Goal: Task Accomplishment & Management: Manage account settings

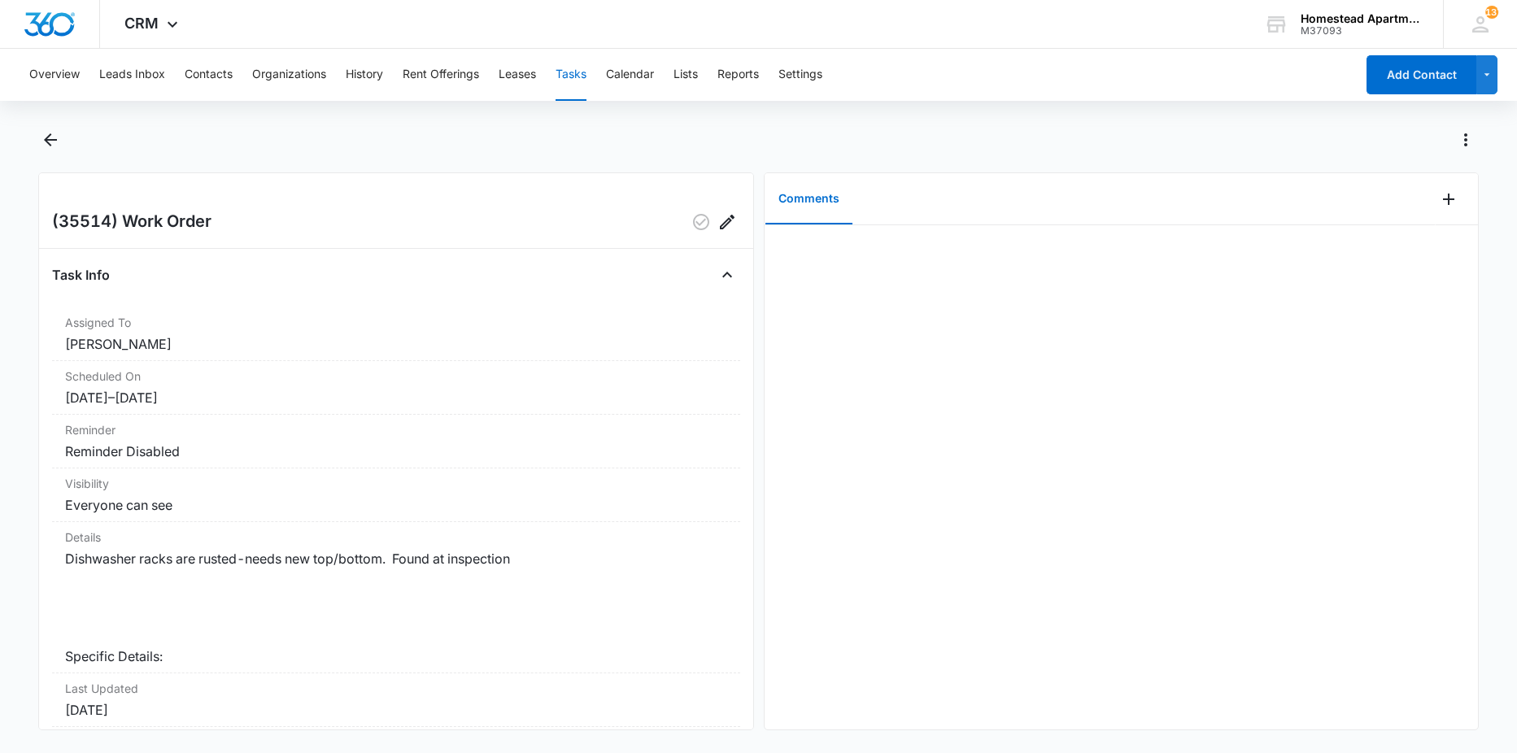
click at [54, 155] on div at bounding box center [758, 150] width 1441 height 46
drag, startPoint x: 54, startPoint y: 155, endPoint x: 41, endPoint y: 141, distance: 19.1
click at [41, 141] on icon "Back" at bounding box center [51, 140] width 20 height 20
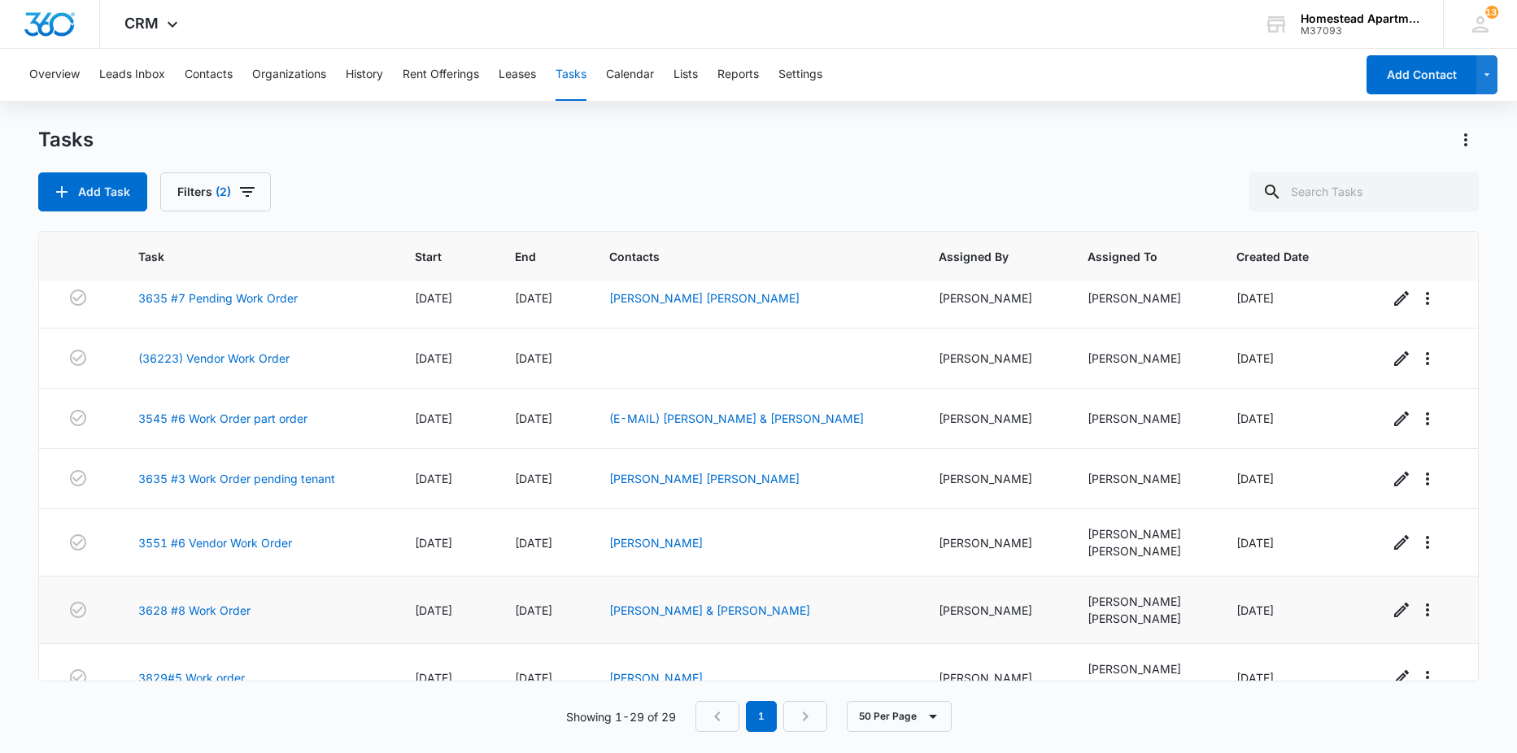
scroll to position [163, 0]
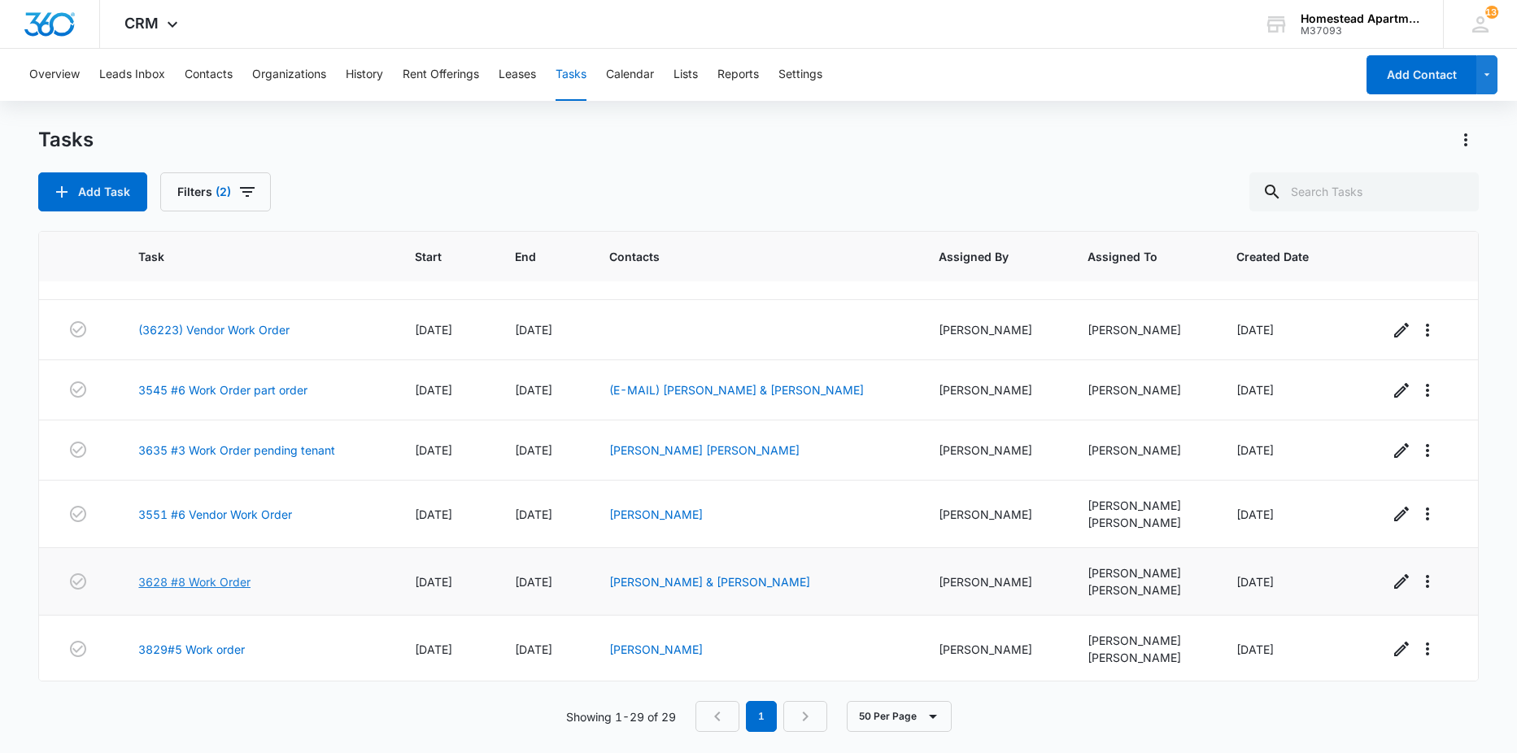
click at [224, 580] on link "3628 #8 Work Order" at bounding box center [194, 581] width 112 height 17
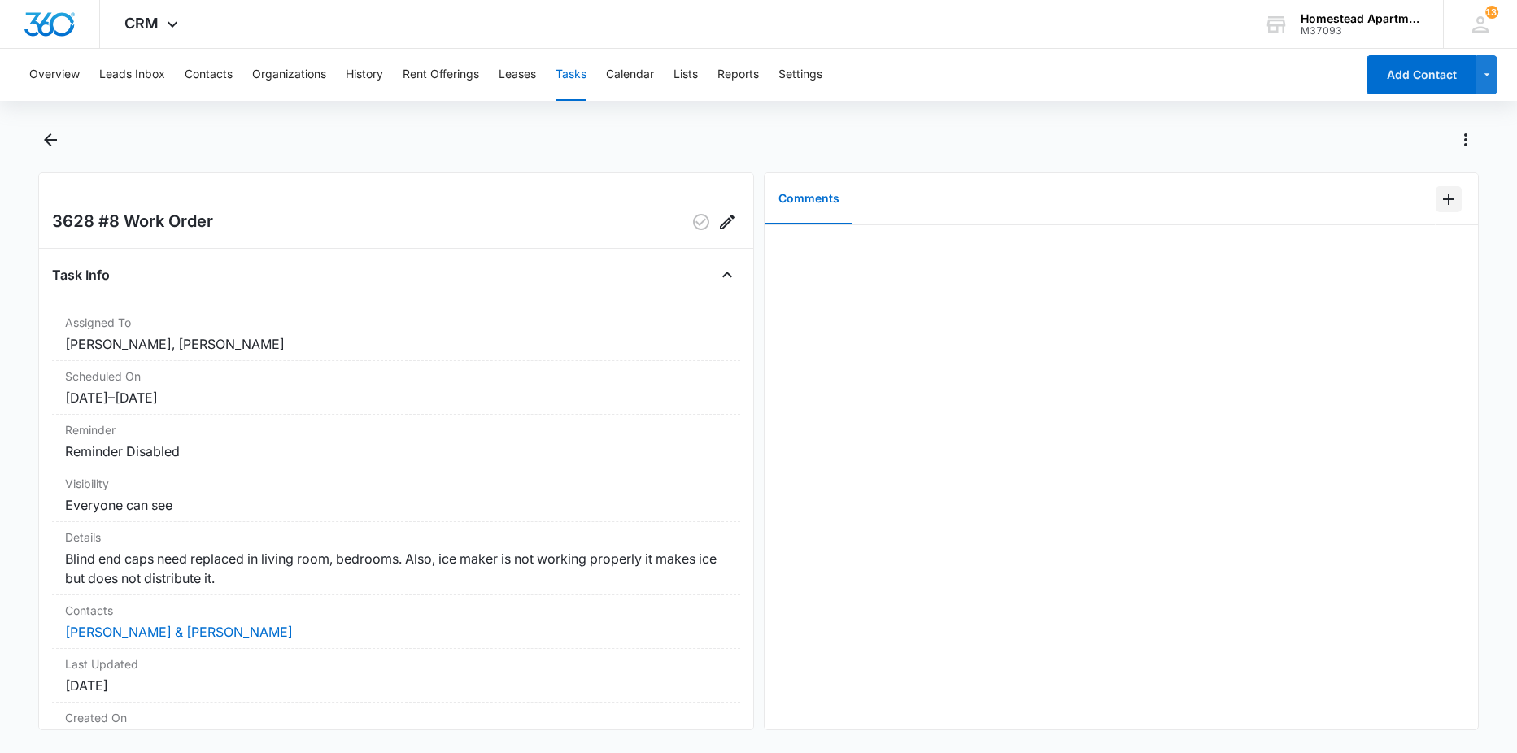
click at [1439, 190] on icon "Add Comment" at bounding box center [1449, 200] width 20 height 20
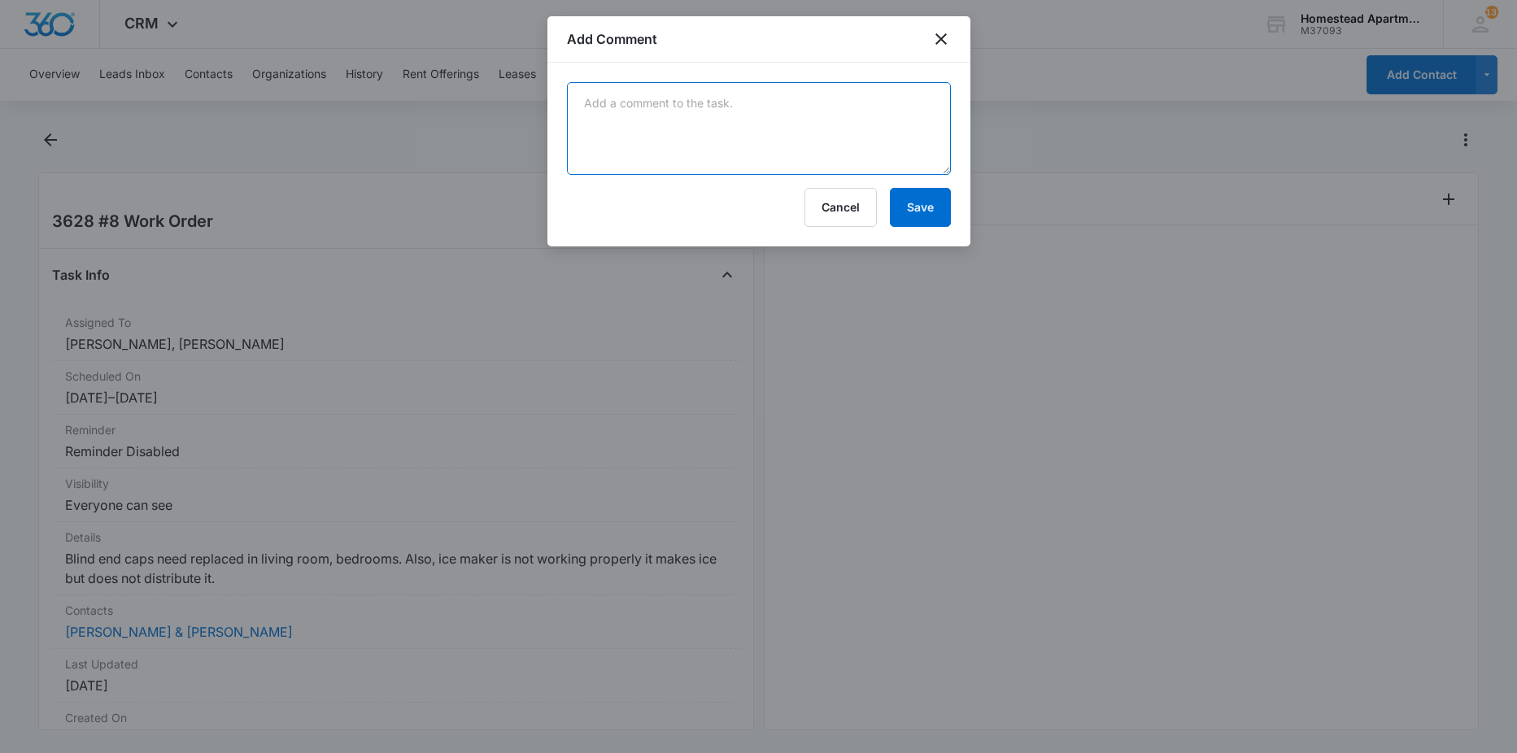
click at [909, 118] on textarea at bounding box center [759, 128] width 384 height 93
type textarea "b"
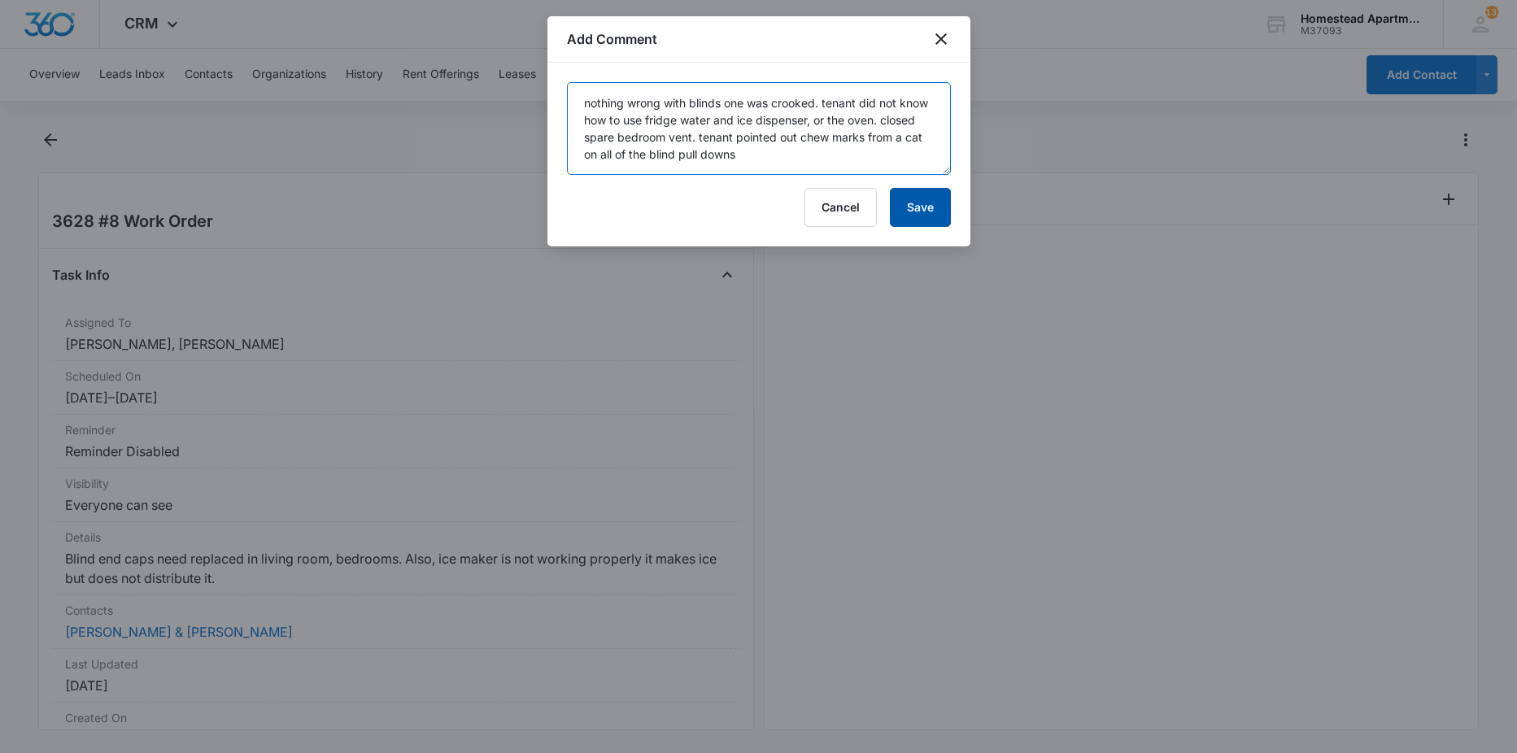
type textarea "nothing wrong with blinds one was crooked. tenant did not know how to use fridg…"
click at [910, 212] on button "Save" at bounding box center [920, 207] width 61 height 39
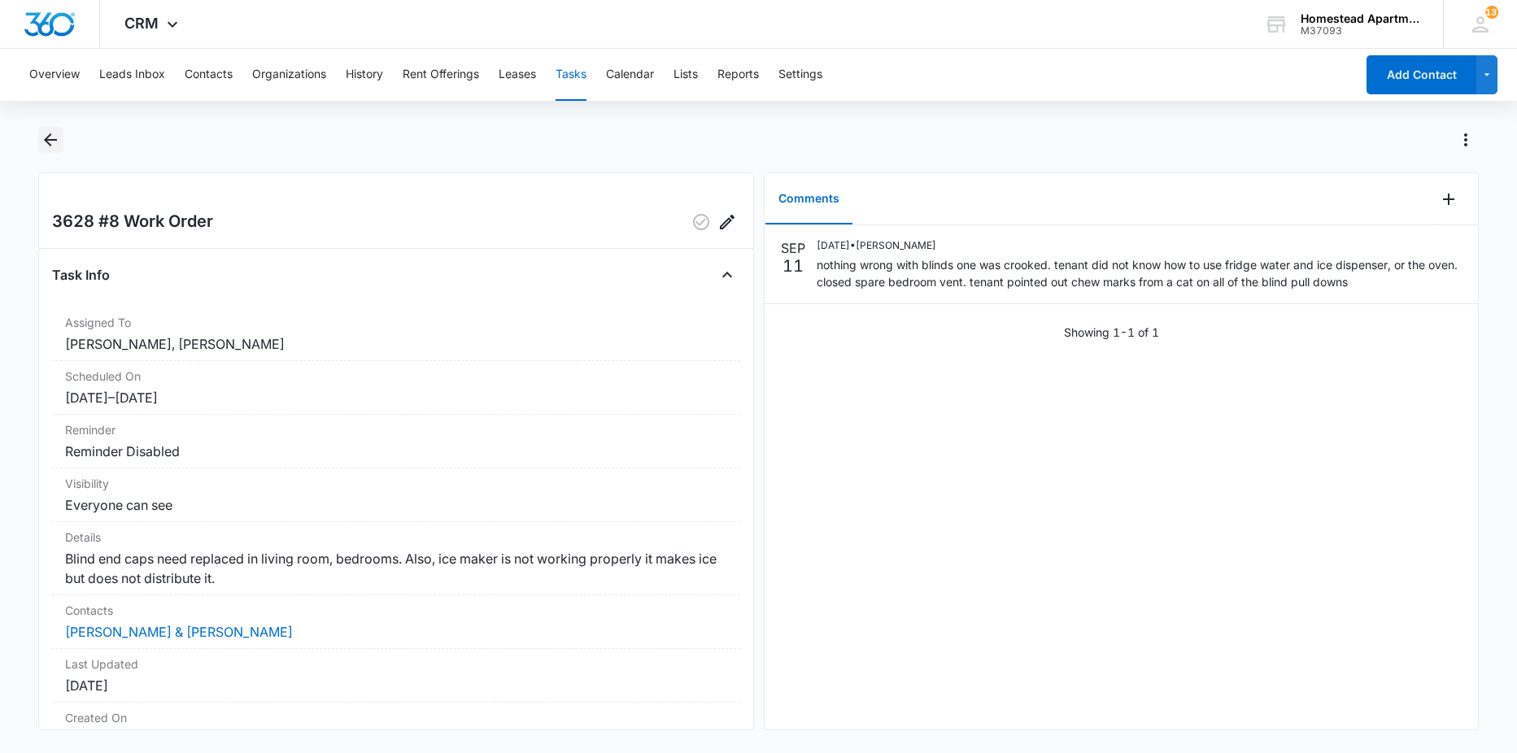
click at [43, 130] on icon "Back" at bounding box center [51, 140] width 20 height 20
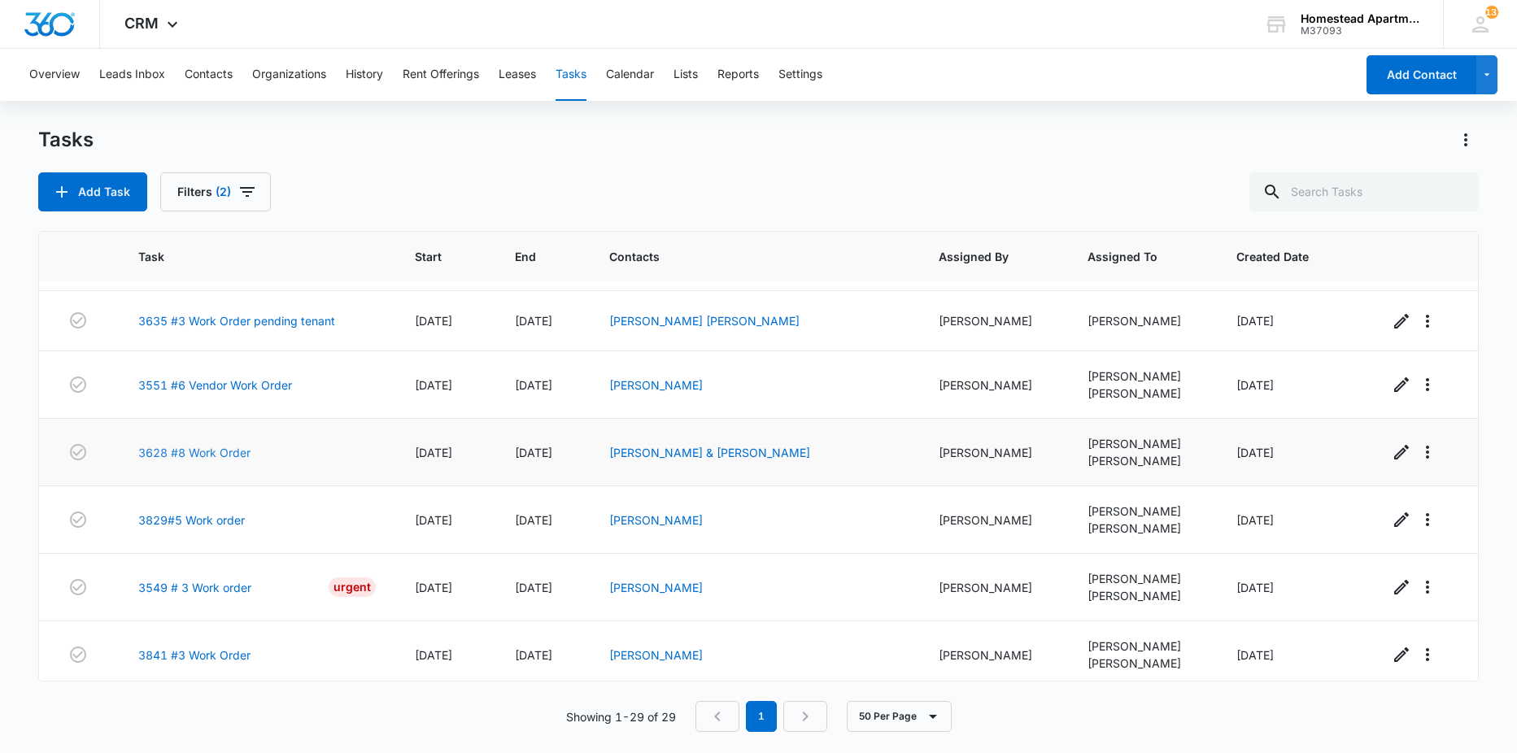
scroll to position [325, 0]
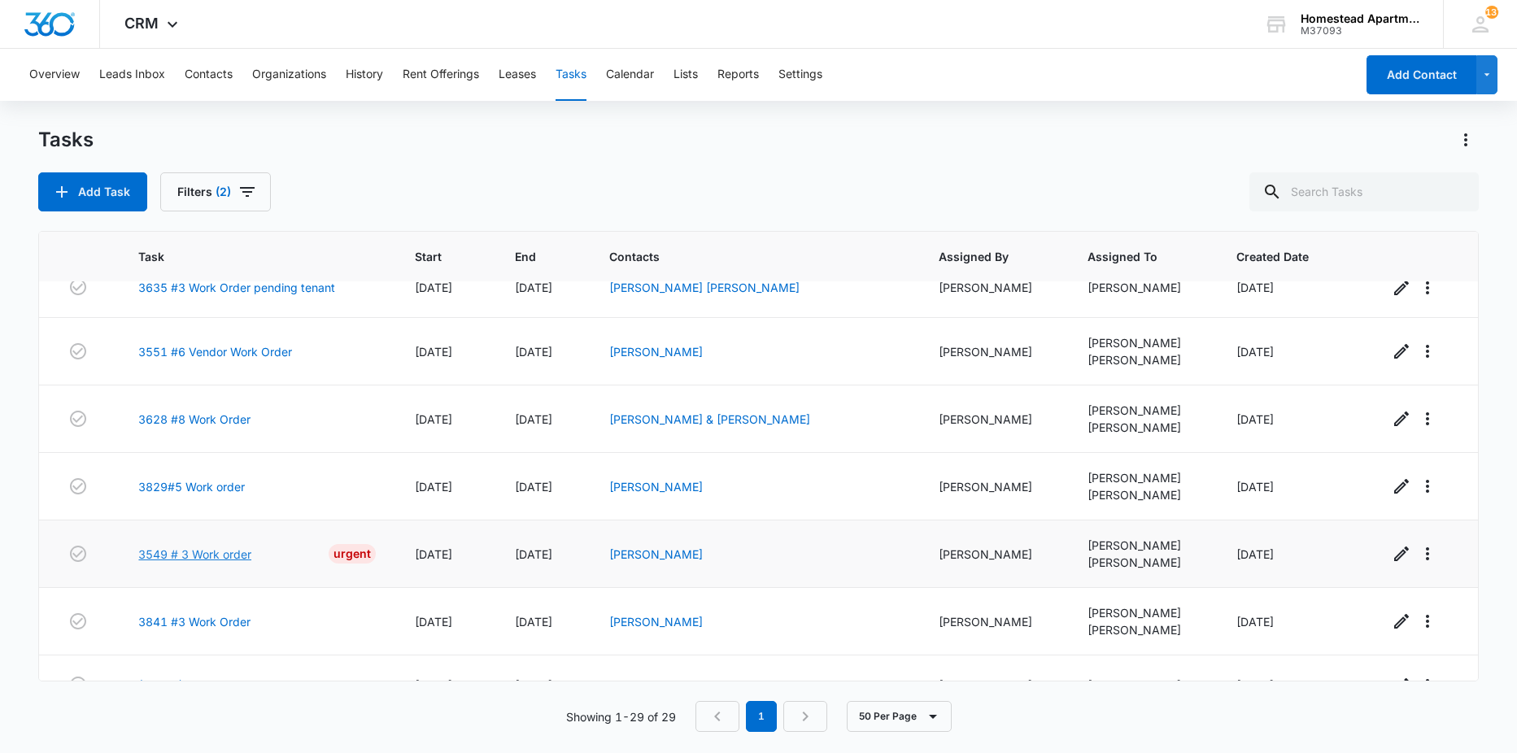
click at [206, 554] on link "3549 # 3 Work order" at bounding box center [194, 554] width 113 height 17
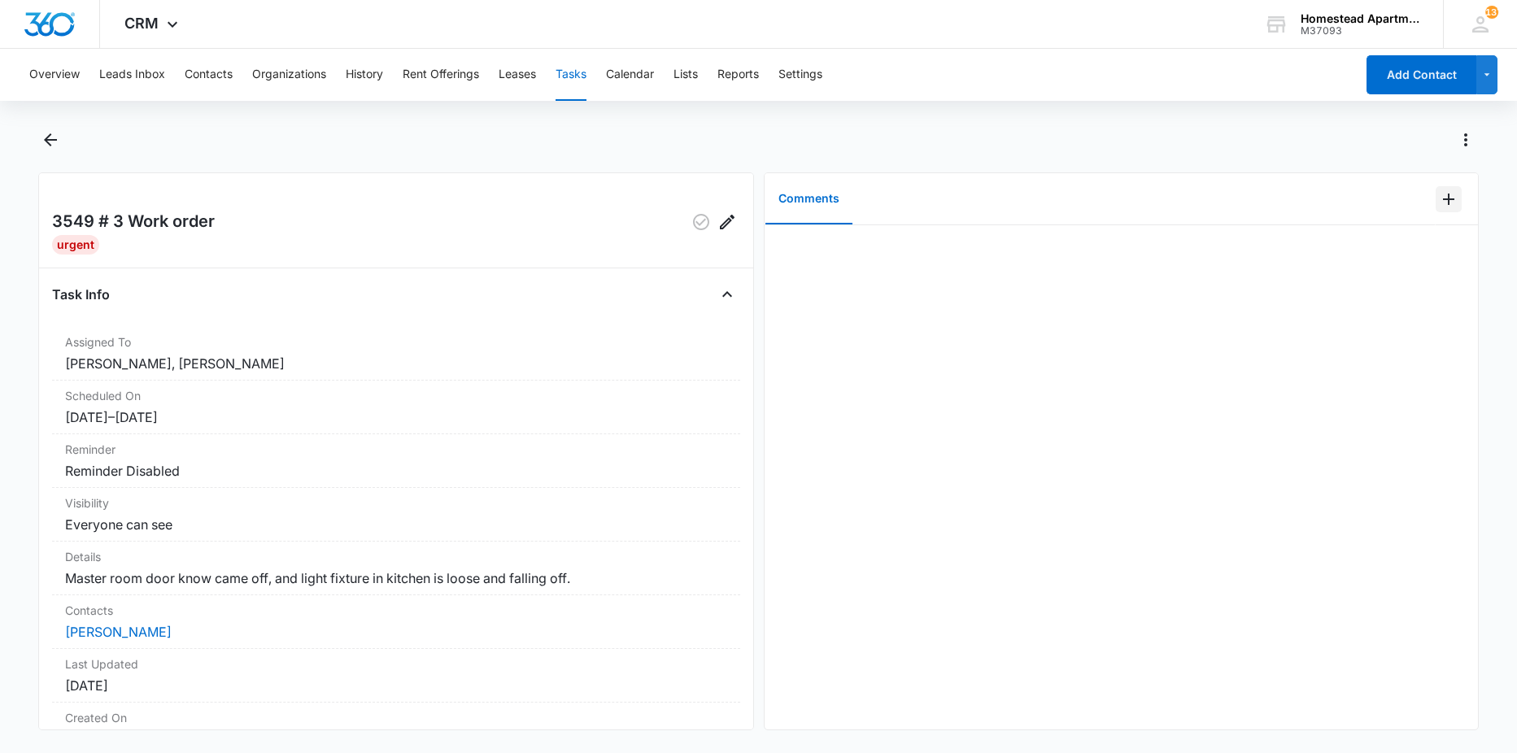
click at [1440, 206] on icon "Add Comment" at bounding box center [1449, 200] width 20 height 20
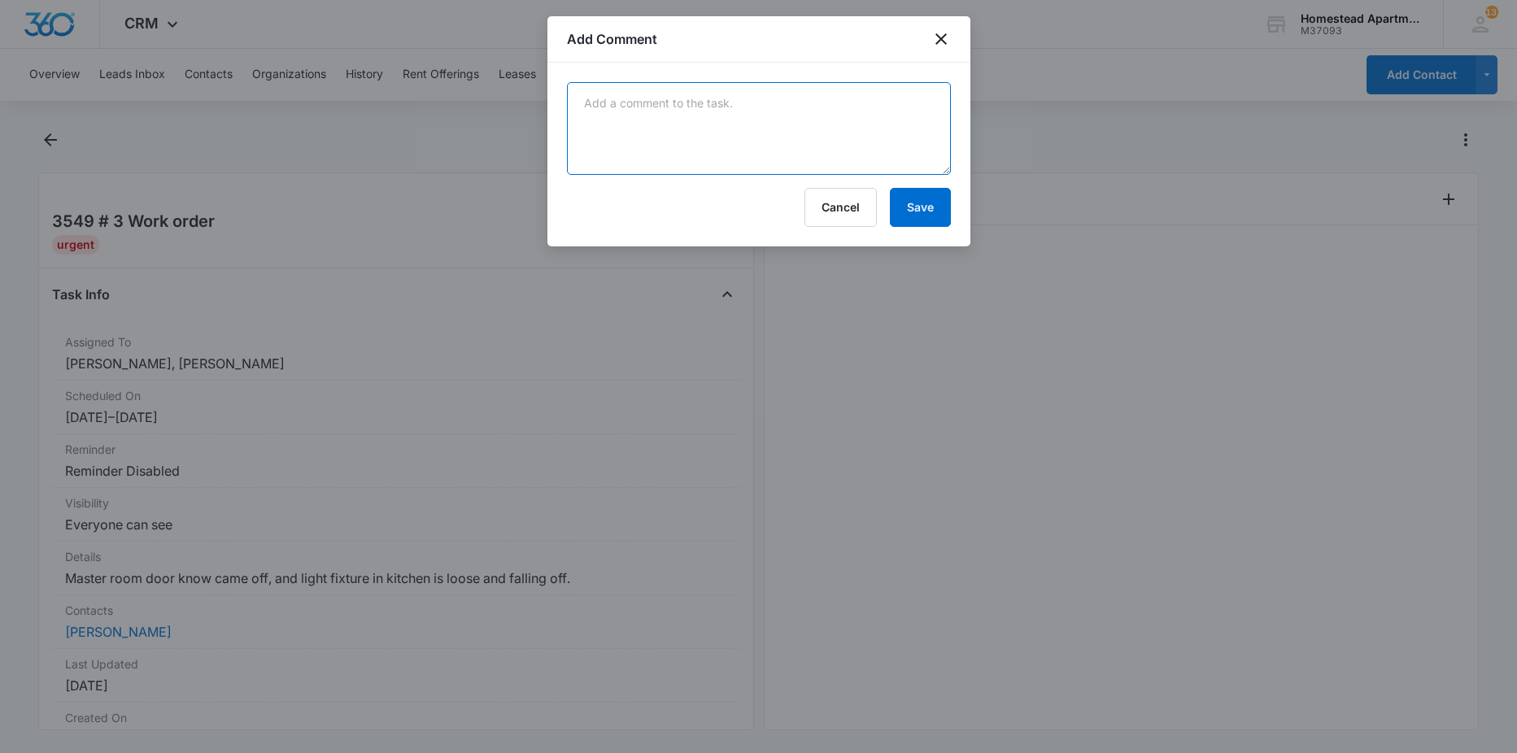
click at [694, 124] on textarea at bounding box center [759, 128] width 384 height 93
type textarea "completed during semi annuals"
click at [935, 201] on button "Save" at bounding box center [920, 207] width 61 height 39
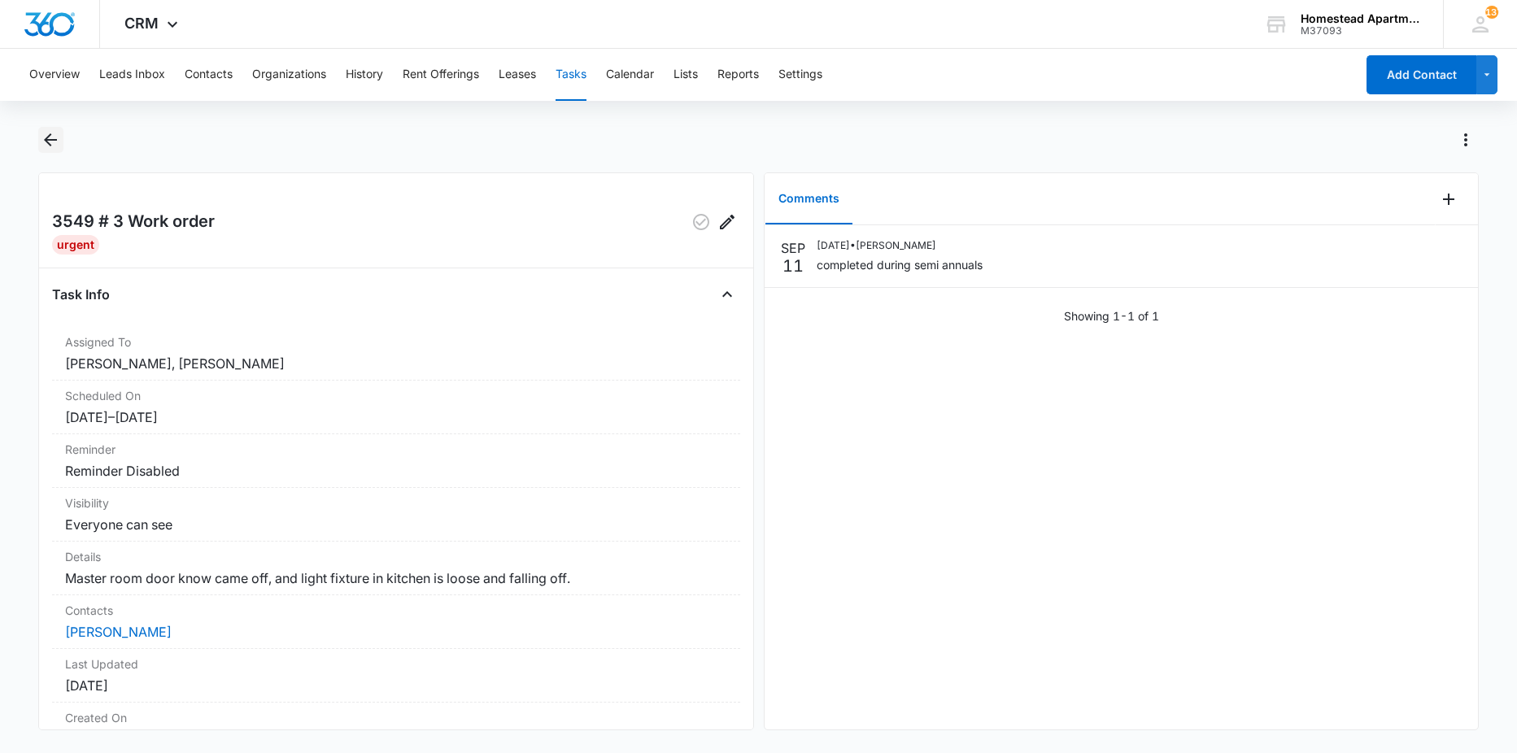
click at [59, 143] on icon "Back" at bounding box center [51, 140] width 20 height 20
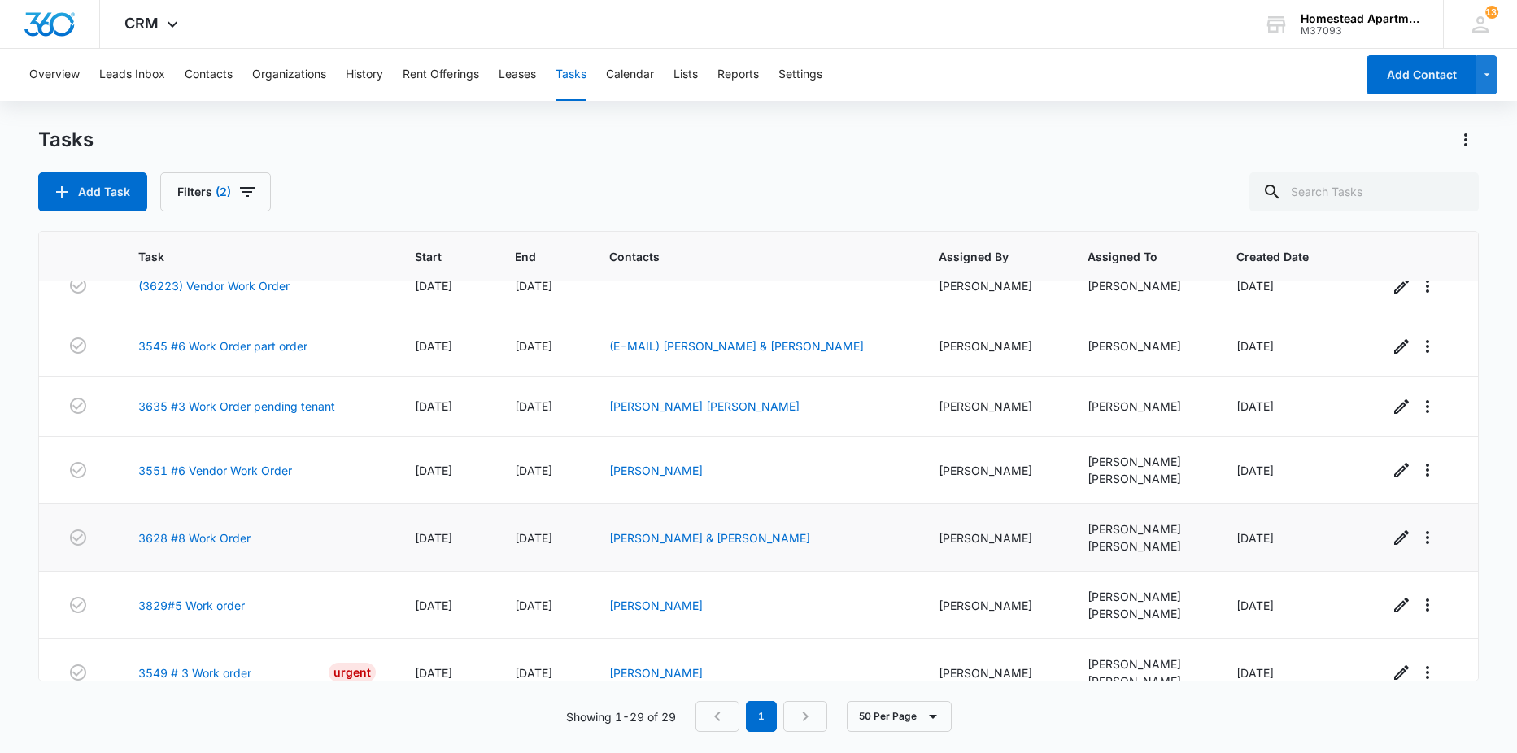
scroll to position [244, 0]
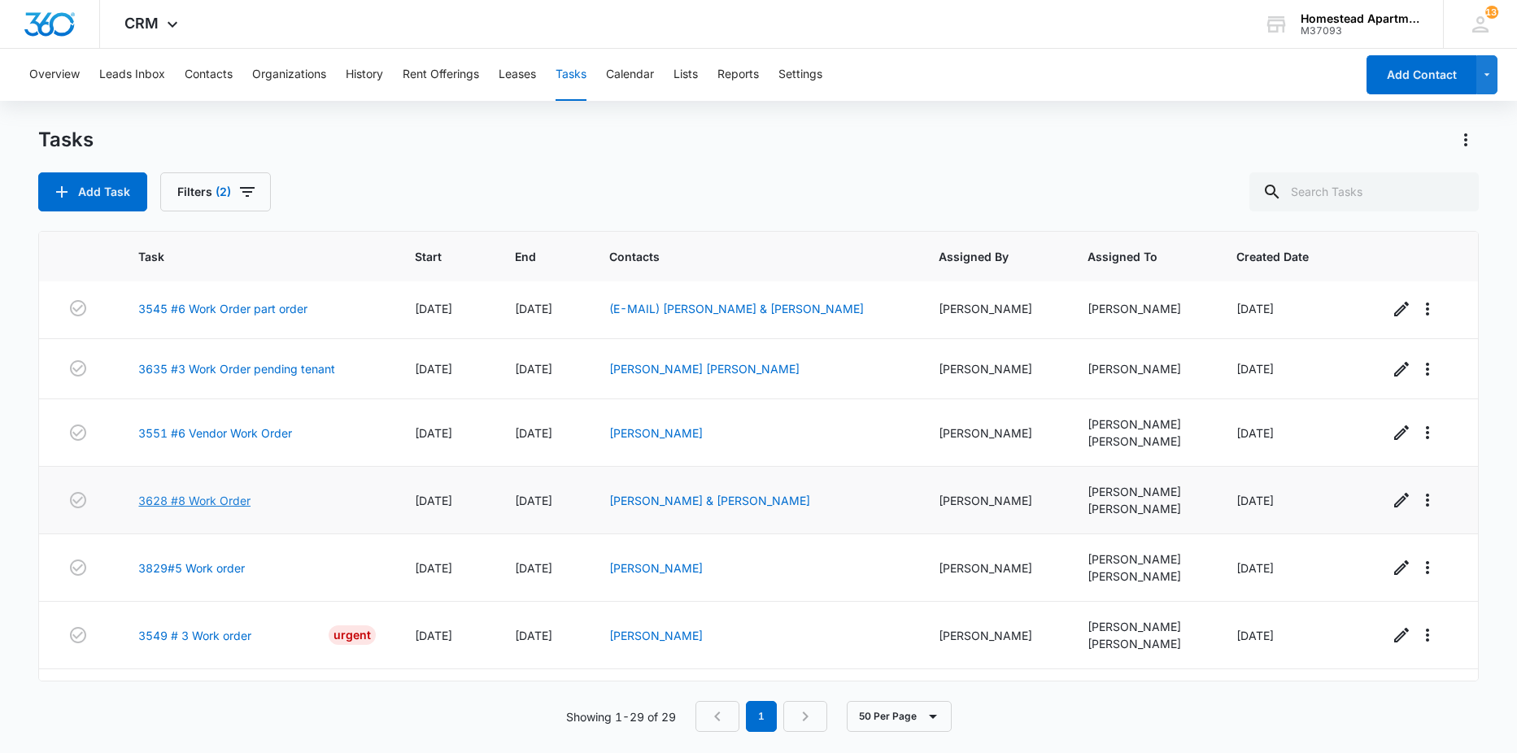
click at [203, 493] on link "3628 #8 Work Order" at bounding box center [194, 500] width 112 height 17
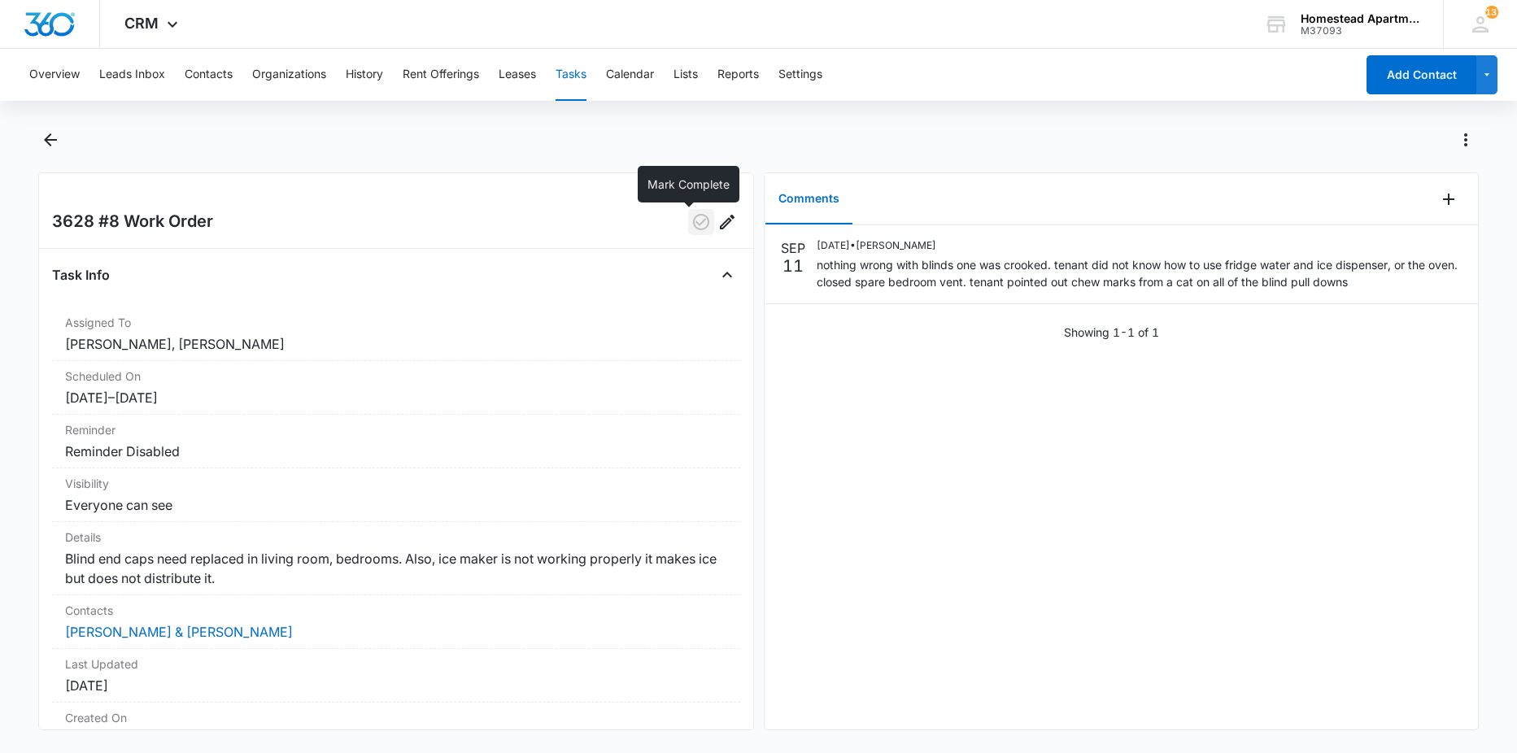
click at [698, 217] on icon "button" at bounding box center [701, 222] width 20 height 20
click at [50, 142] on icon "Back" at bounding box center [51, 140] width 20 height 20
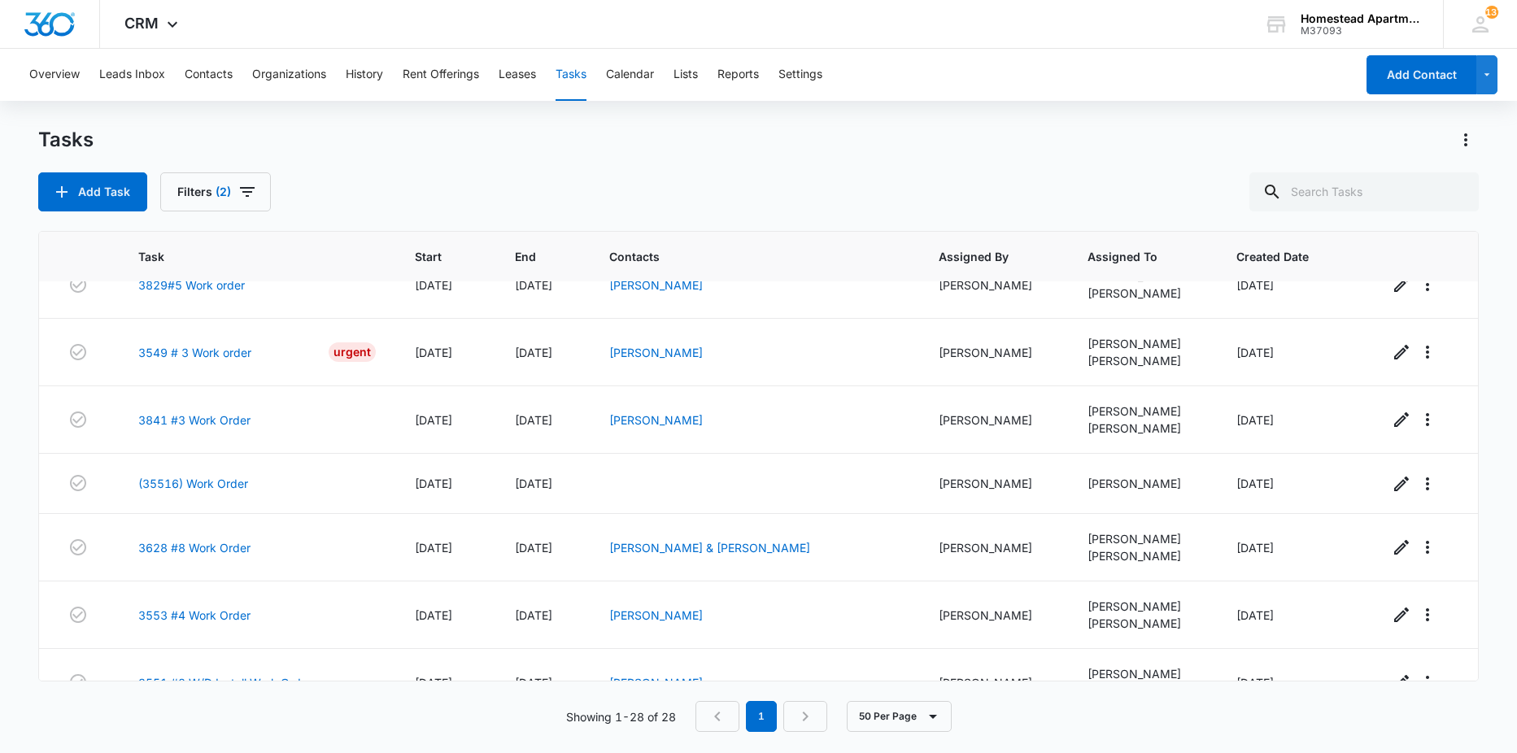
scroll to position [488, 0]
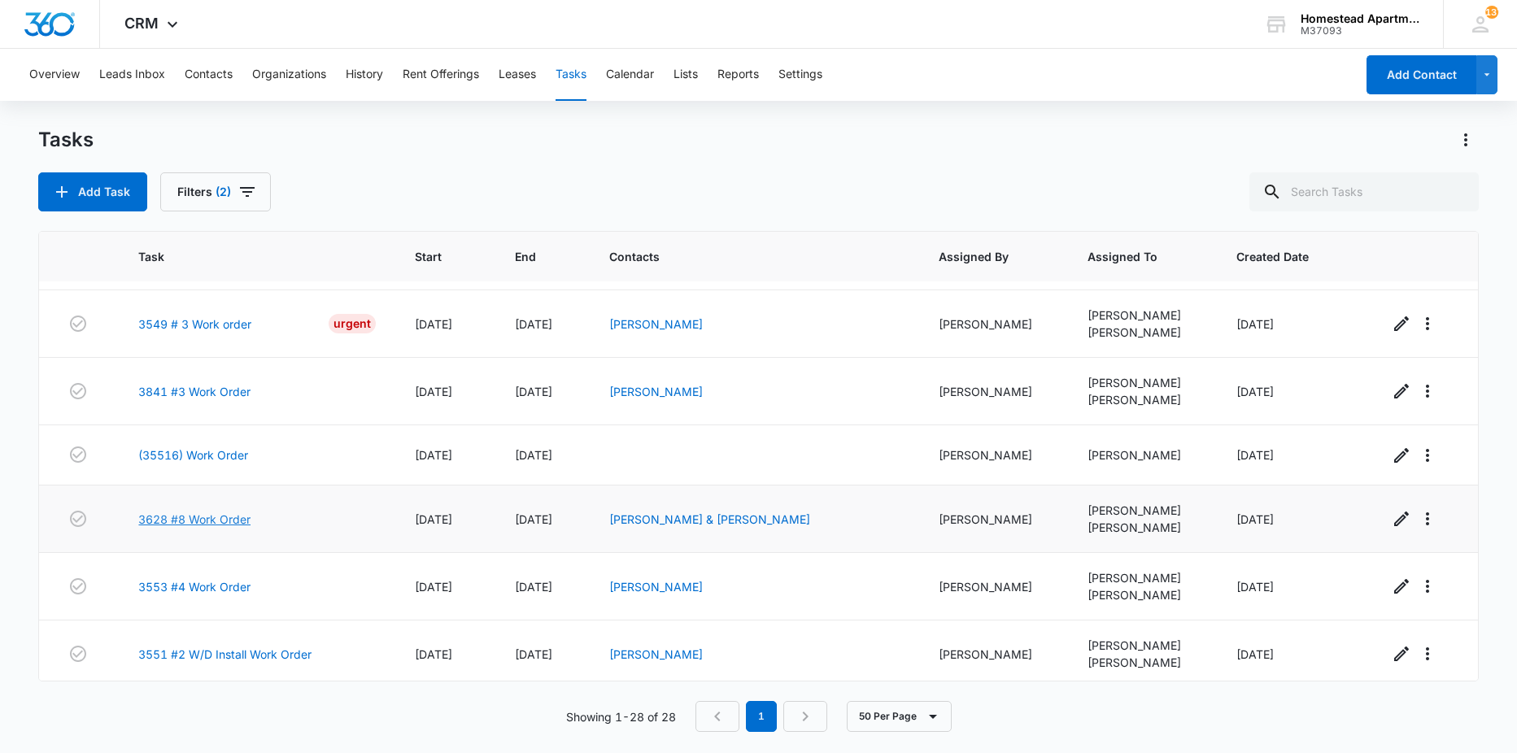
click at [194, 517] on link "3628 #8 Work Order" at bounding box center [194, 519] width 112 height 17
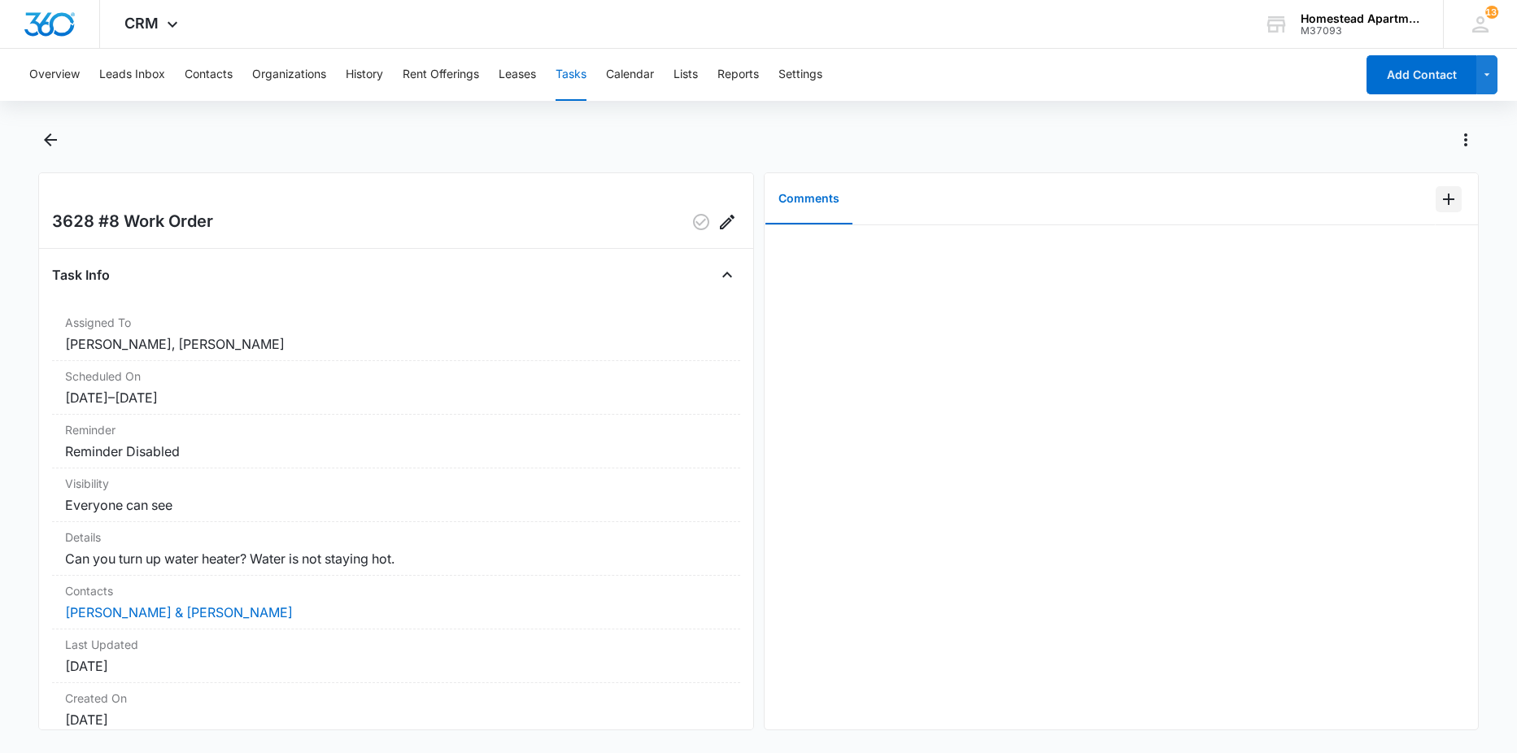
click at [1439, 194] on icon "Add Comment" at bounding box center [1449, 200] width 20 height 20
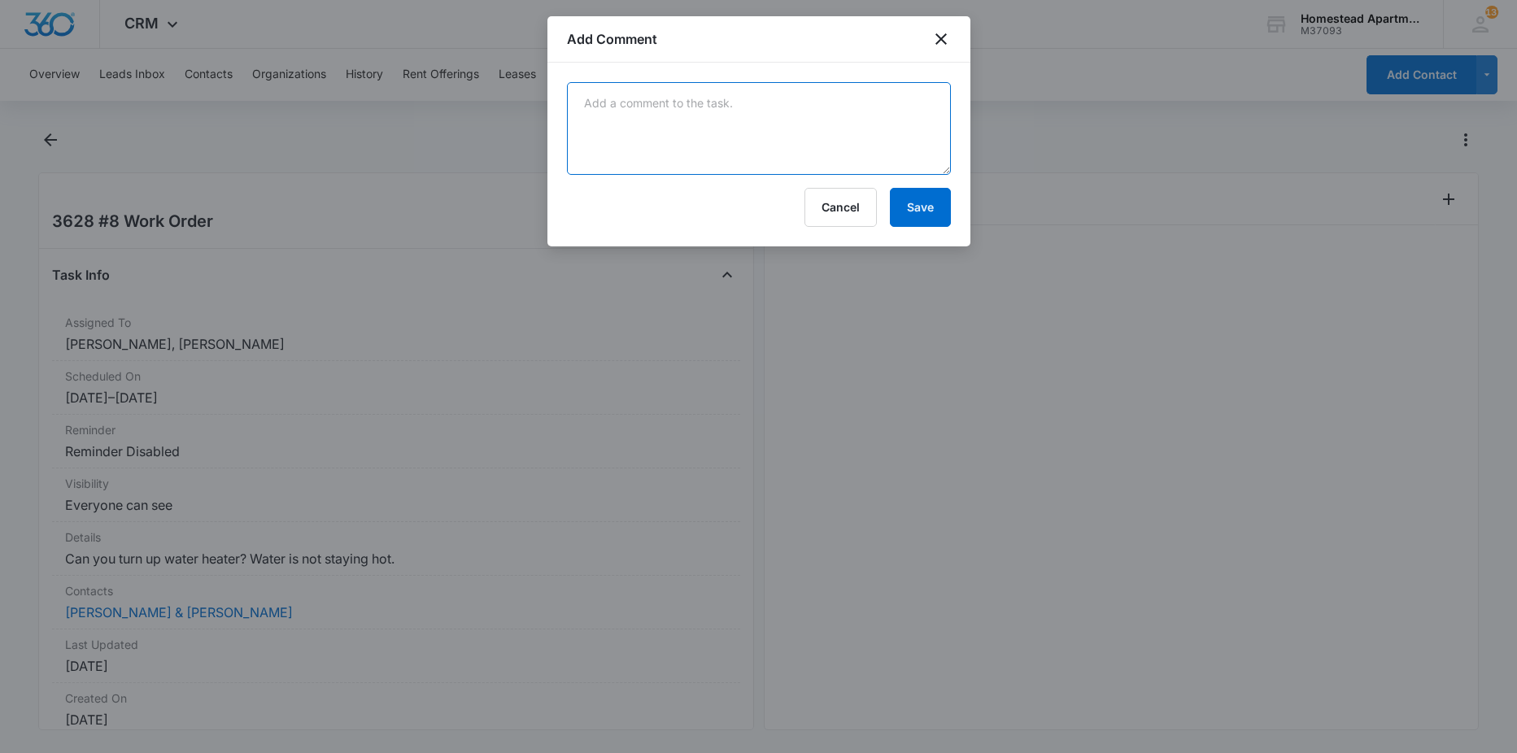
click at [860, 133] on textarea at bounding box center [759, 128] width 384 height 93
type textarea "water heater is always turned up all the way"
click at [942, 195] on button "Save" at bounding box center [920, 207] width 61 height 39
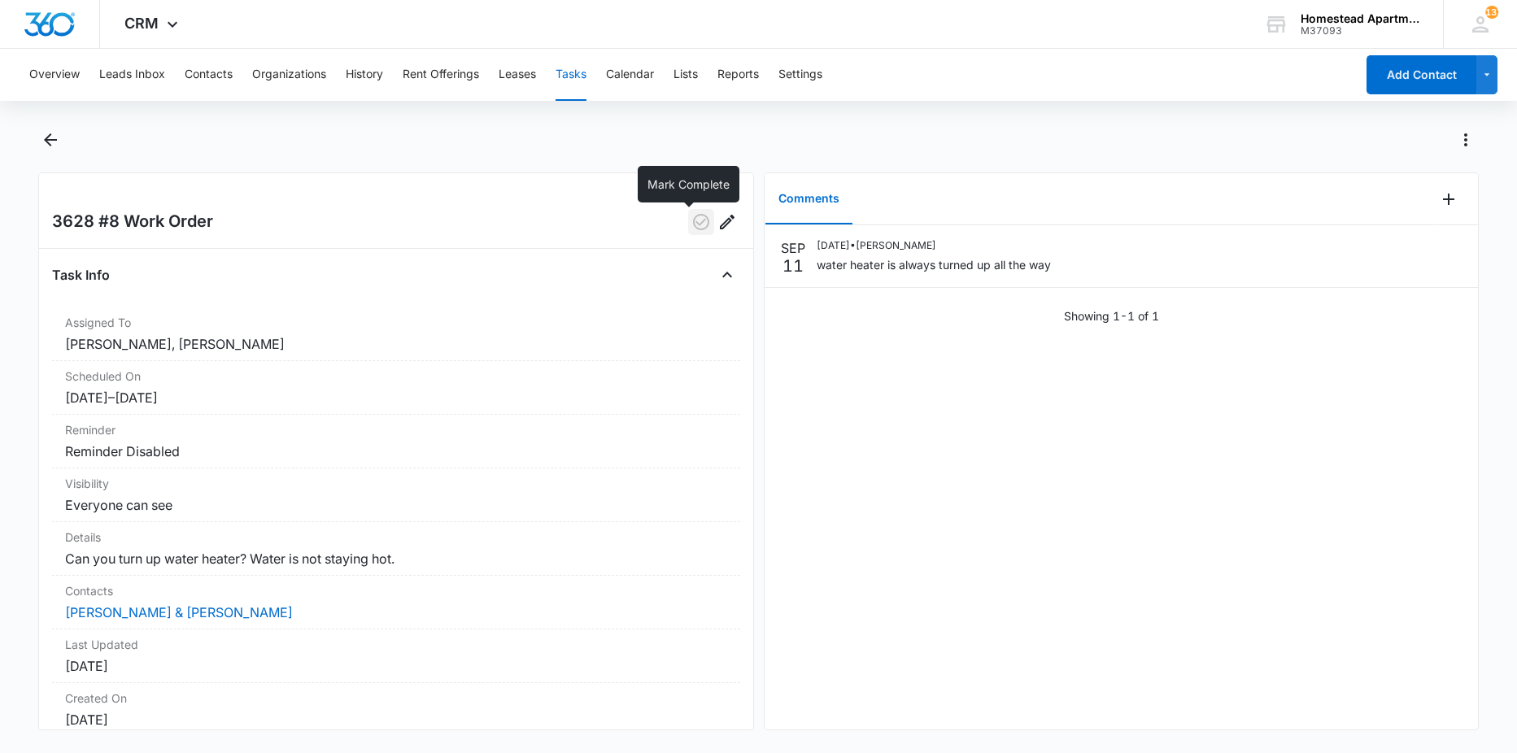
click at [691, 222] on icon "button" at bounding box center [701, 222] width 20 height 20
click at [57, 138] on icon "Back" at bounding box center [51, 140] width 20 height 20
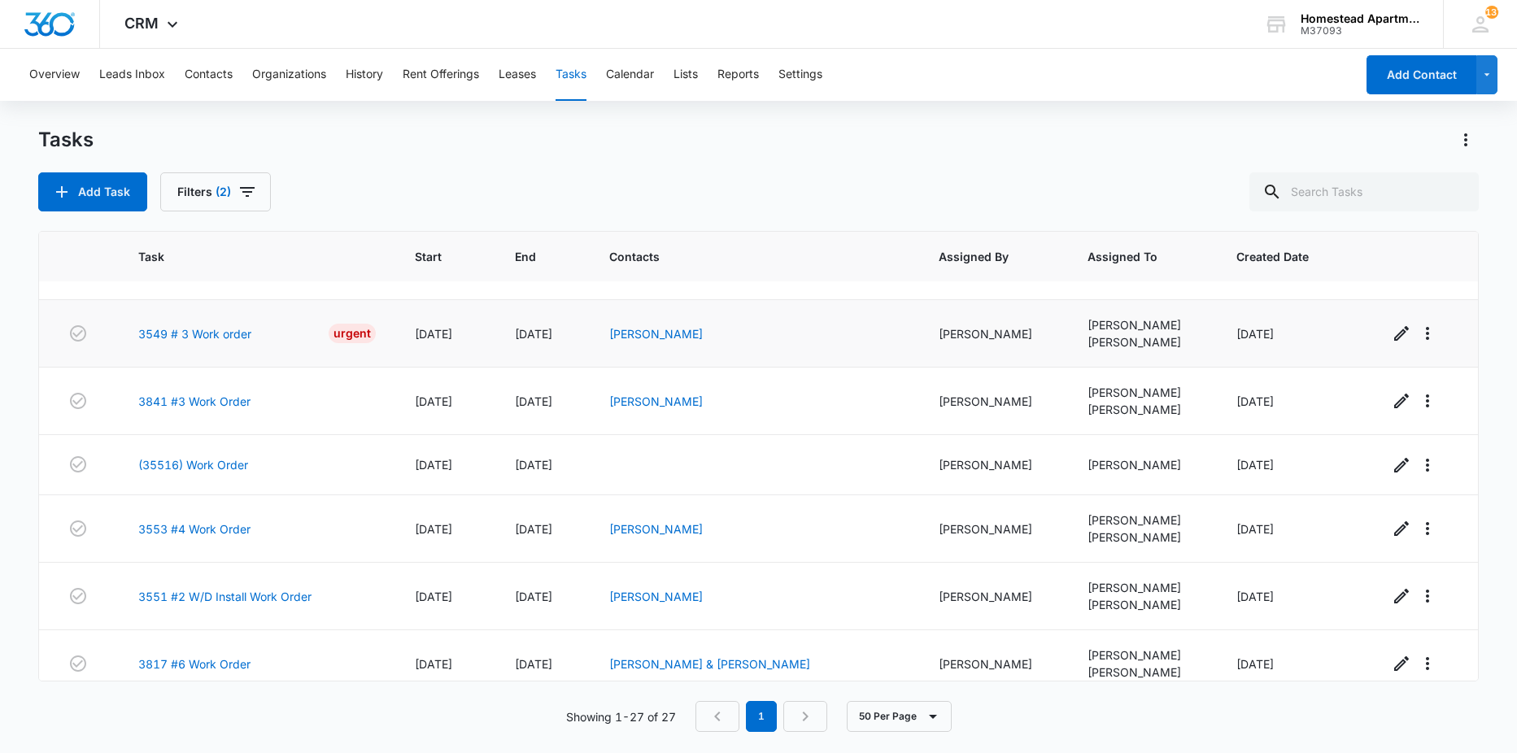
scroll to position [397, 0]
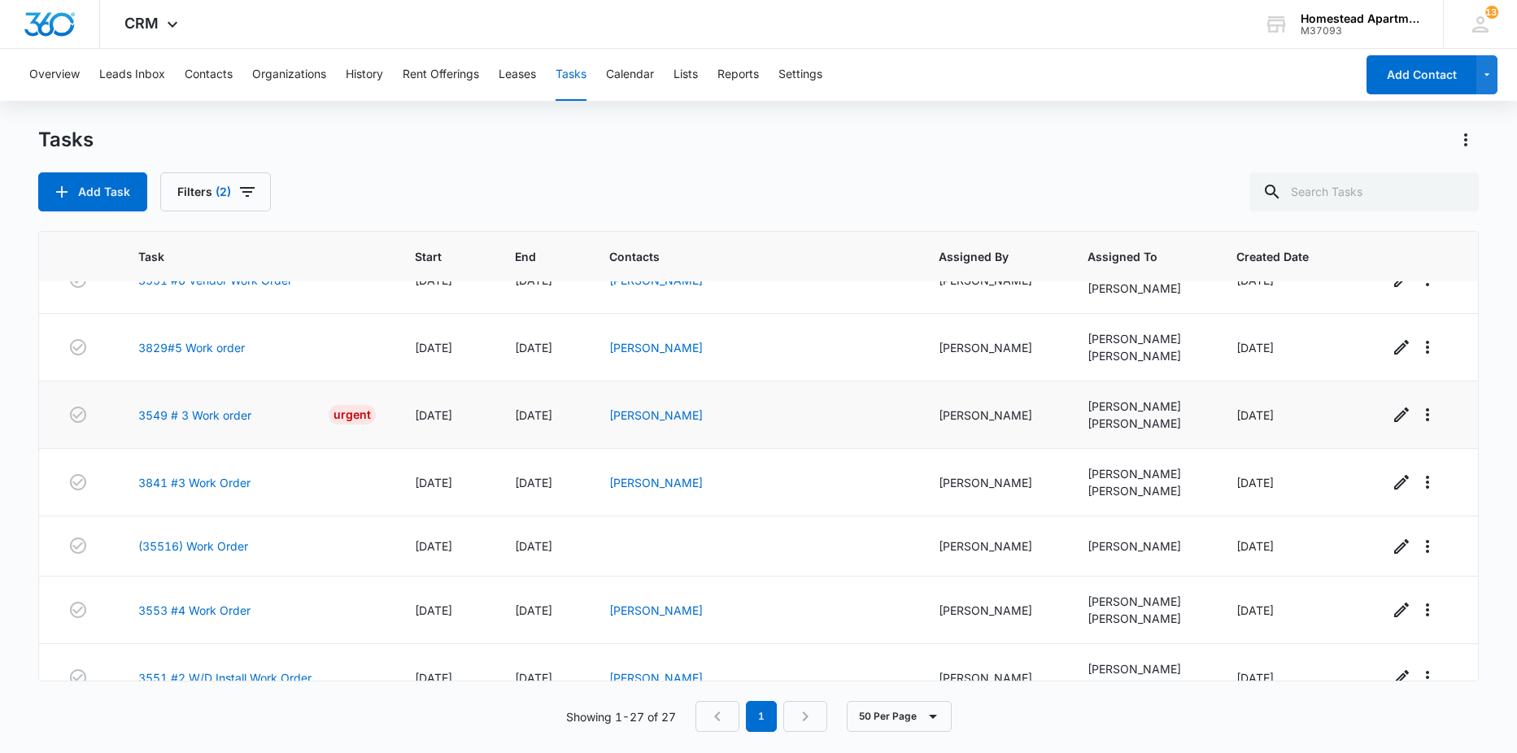
click at [176, 424] on div "3549 # 3 Work order Urgent" at bounding box center [256, 415] width 237 height 20
click at [181, 416] on link "3549 # 3 Work order" at bounding box center [194, 415] width 113 height 17
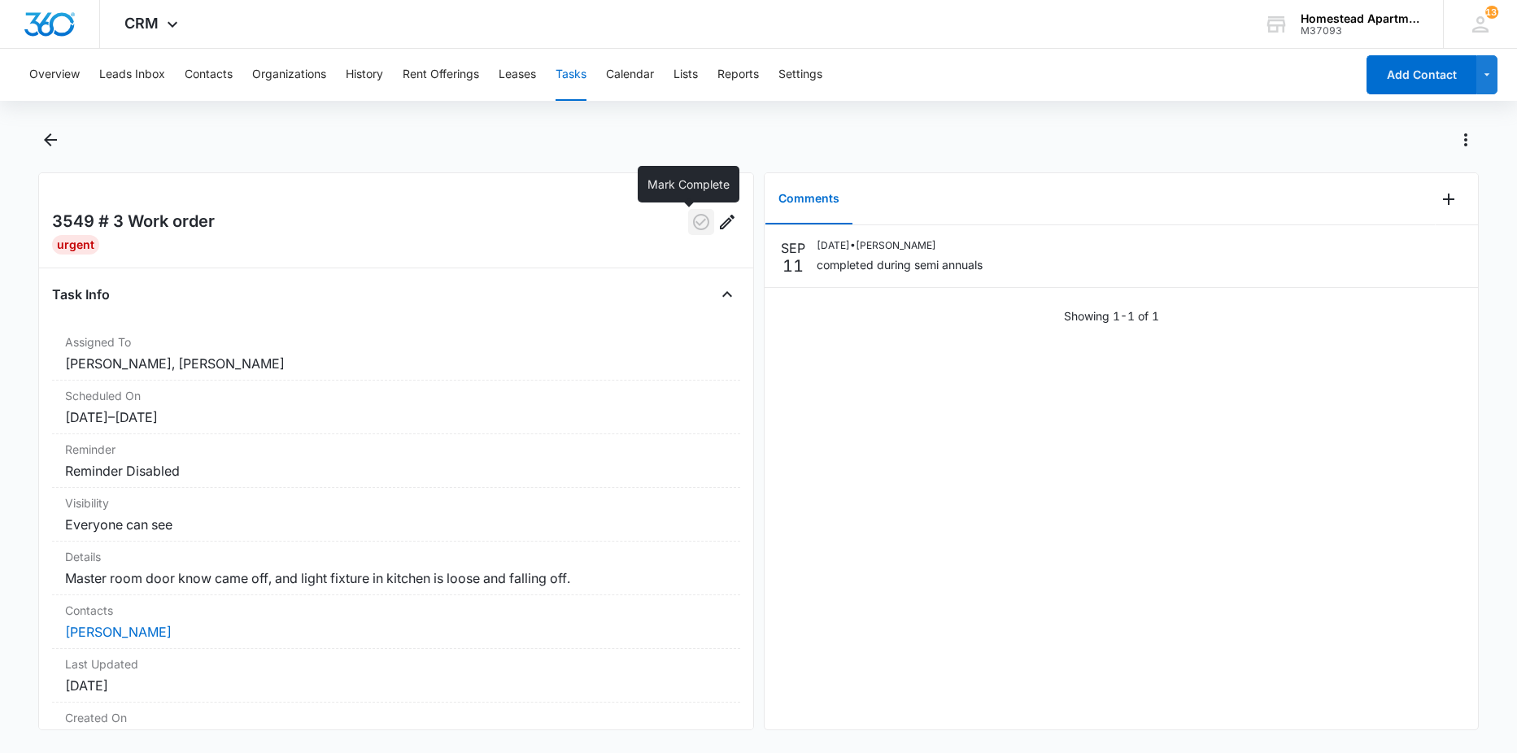
click at [691, 226] on icon "button" at bounding box center [701, 222] width 20 height 20
click at [56, 140] on icon "Back" at bounding box center [50, 139] width 13 height 13
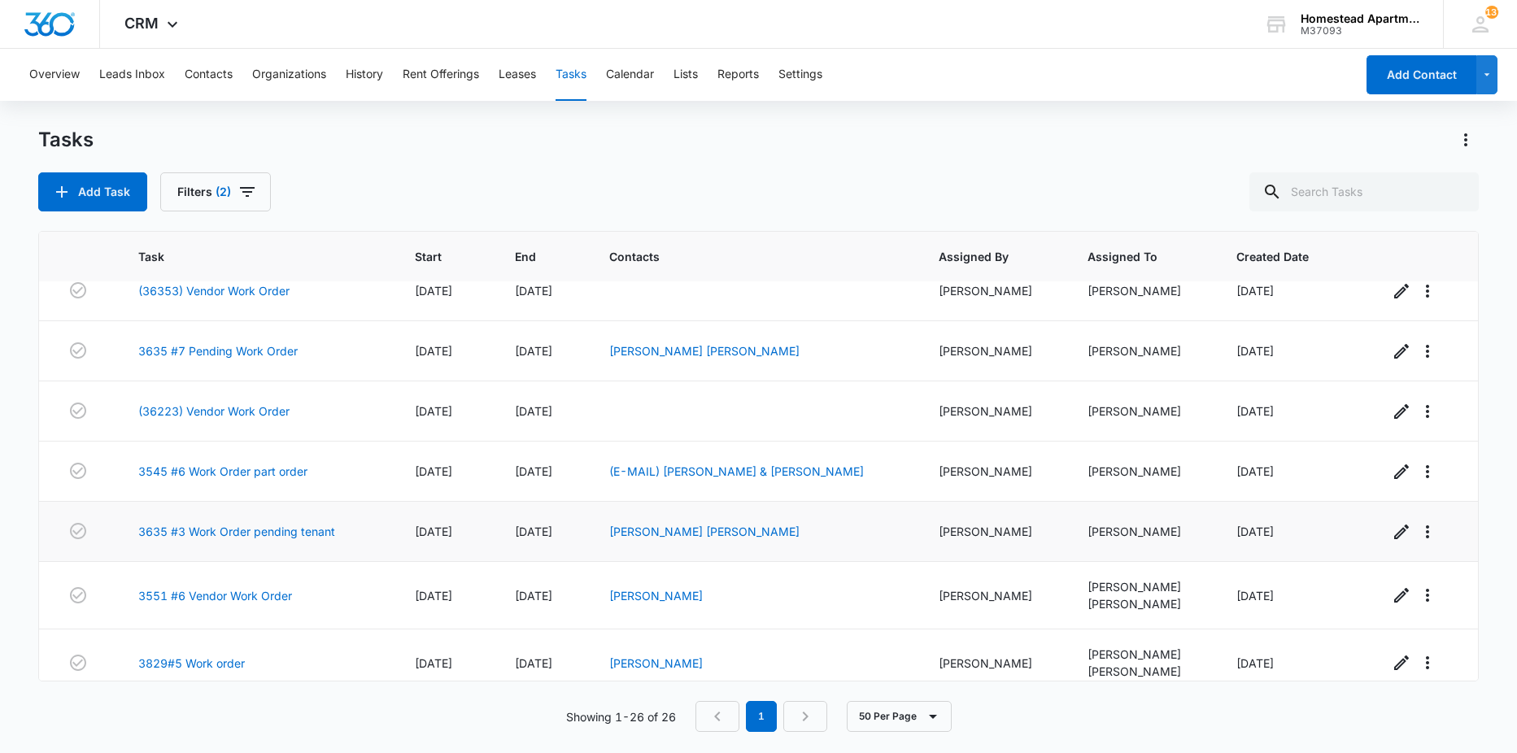
scroll to position [163, 0]
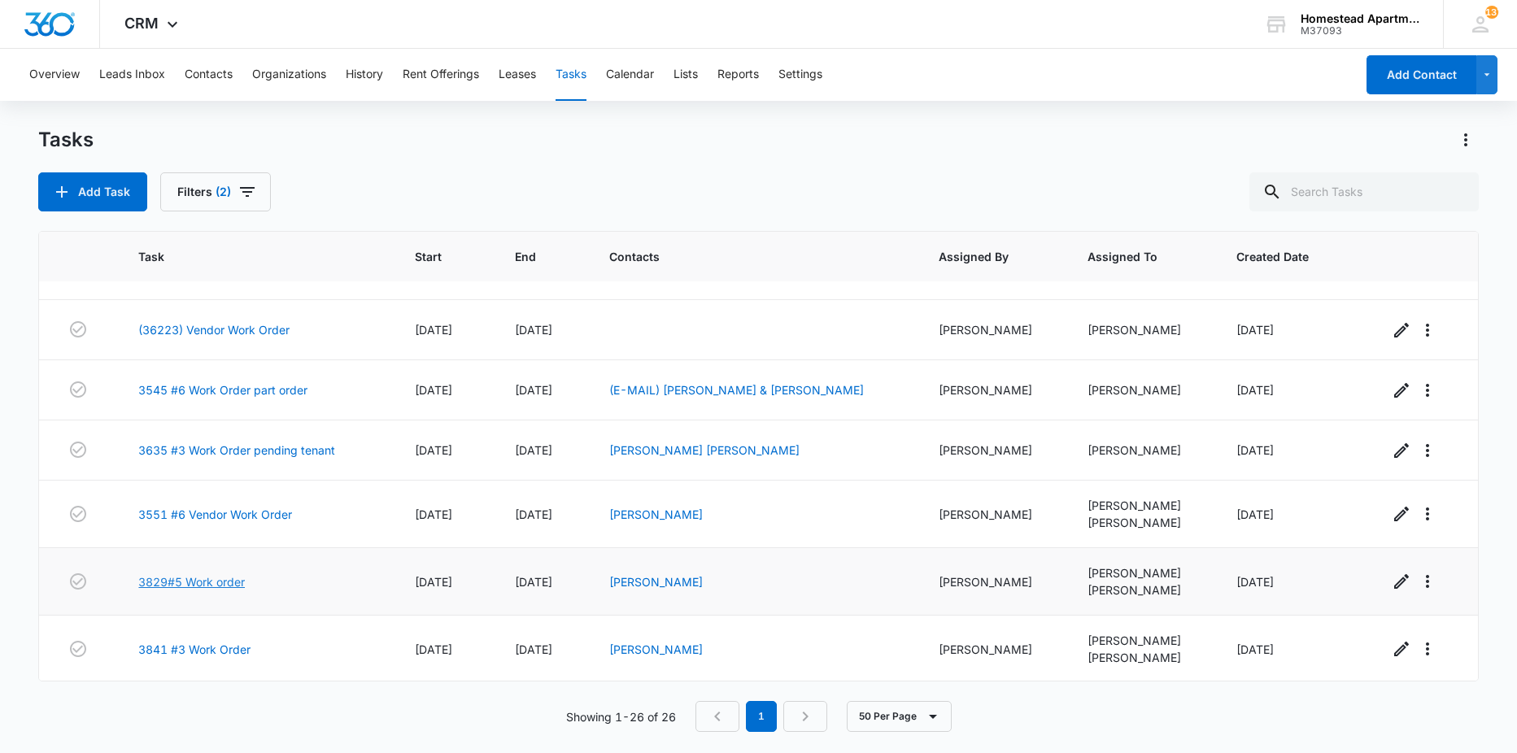
click at [194, 577] on link "3829#5 Work order" at bounding box center [191, 581] width 107 height 17
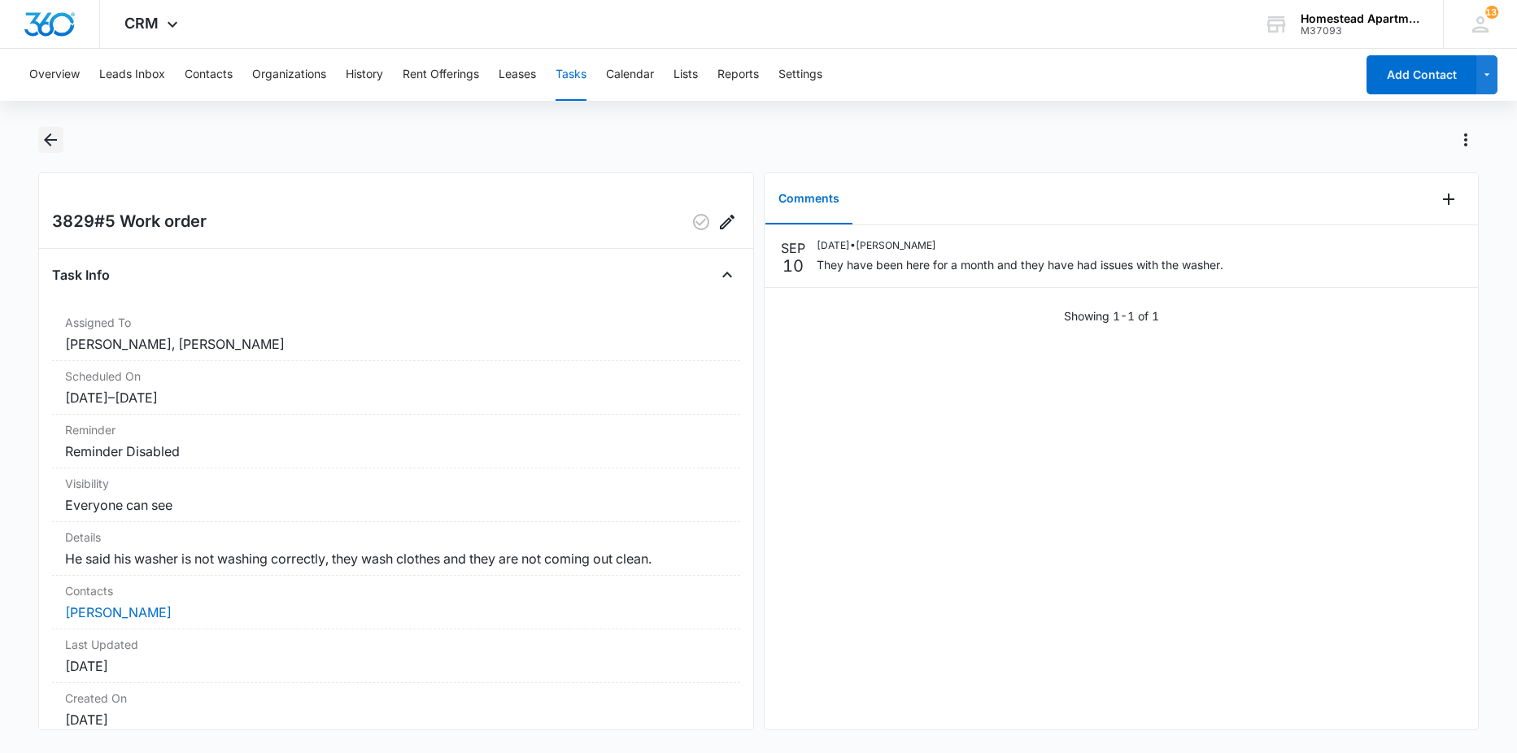
click at [50, 139] on icon "Back" at bounding box center [50, 139] width 13 height 13
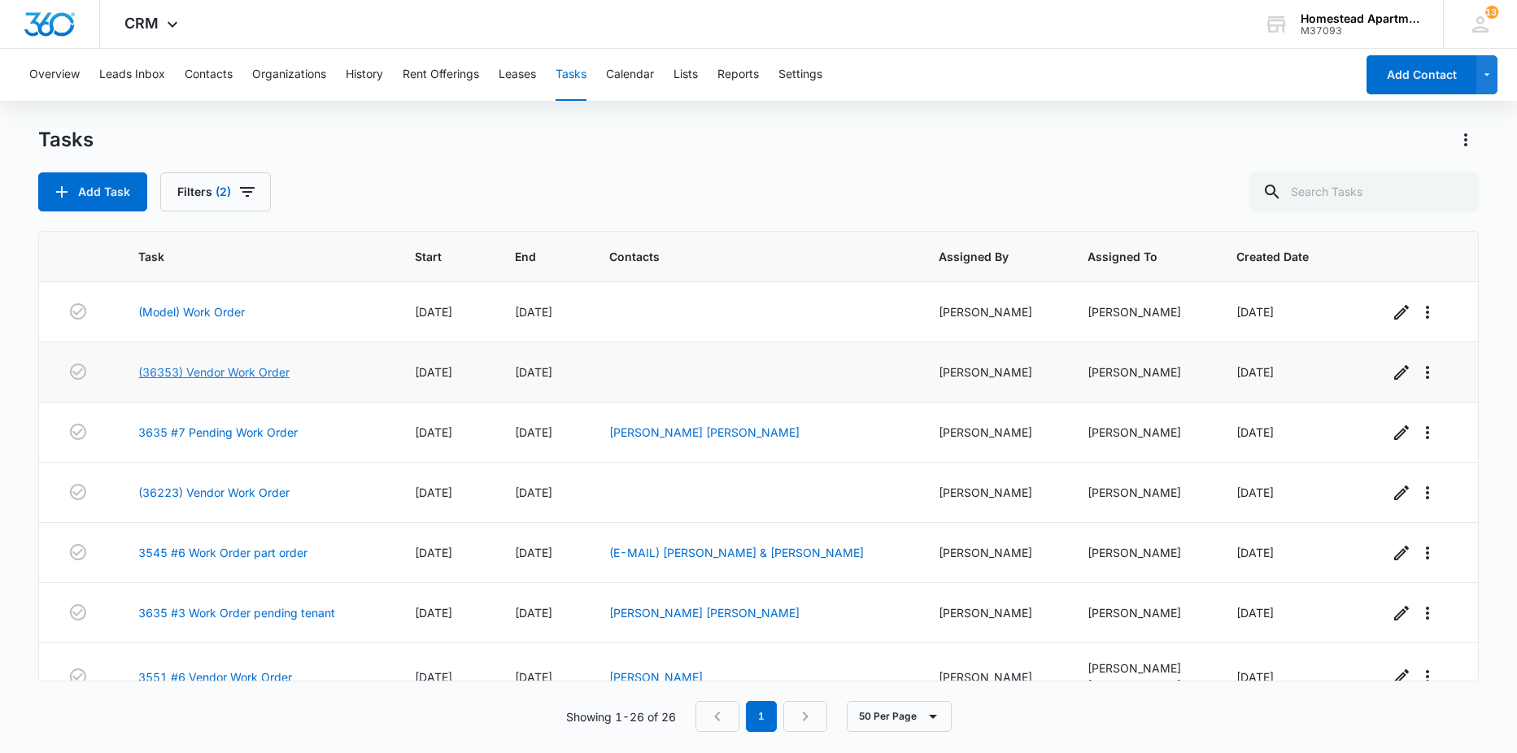
click at [276, 363] on td "(36353) Vendor Work Order" at bounding box center [257, 372] width 276 height 60
click at [250, 368] on link "(36353) Vendor Work Order" at bounding box center [213, 372] width 151 height 17
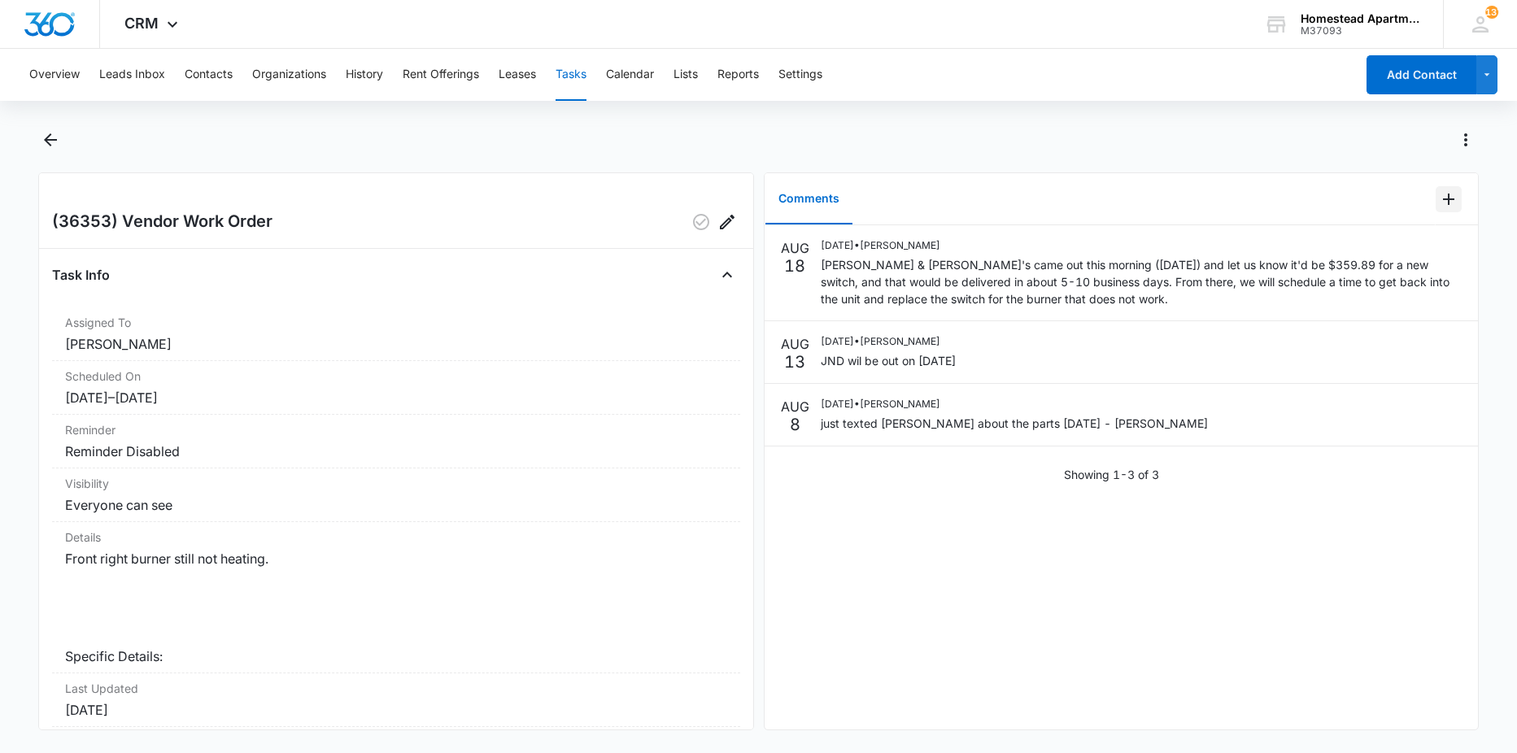
click at [1440, 198] on icon "Add Comment" at bounding box center [1449, 200] width 20 height 20
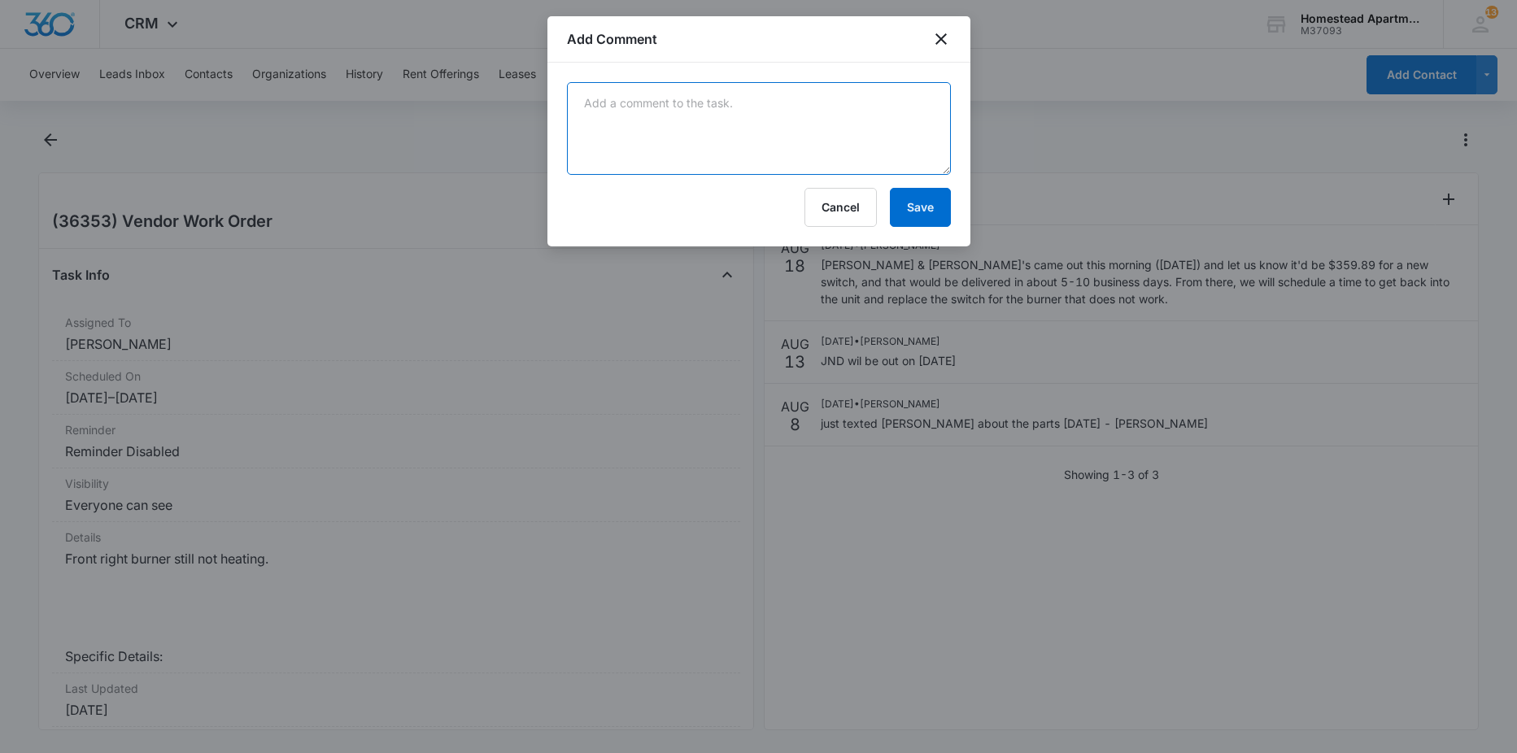
click at [704, 111] on textarea at bounding box center [759, 128] width 384 height 93
type textarea "completed on [DATE] parts installed"
click at [910, 213] on button "Save" at bounding box center [920, 207] width 61 height 39
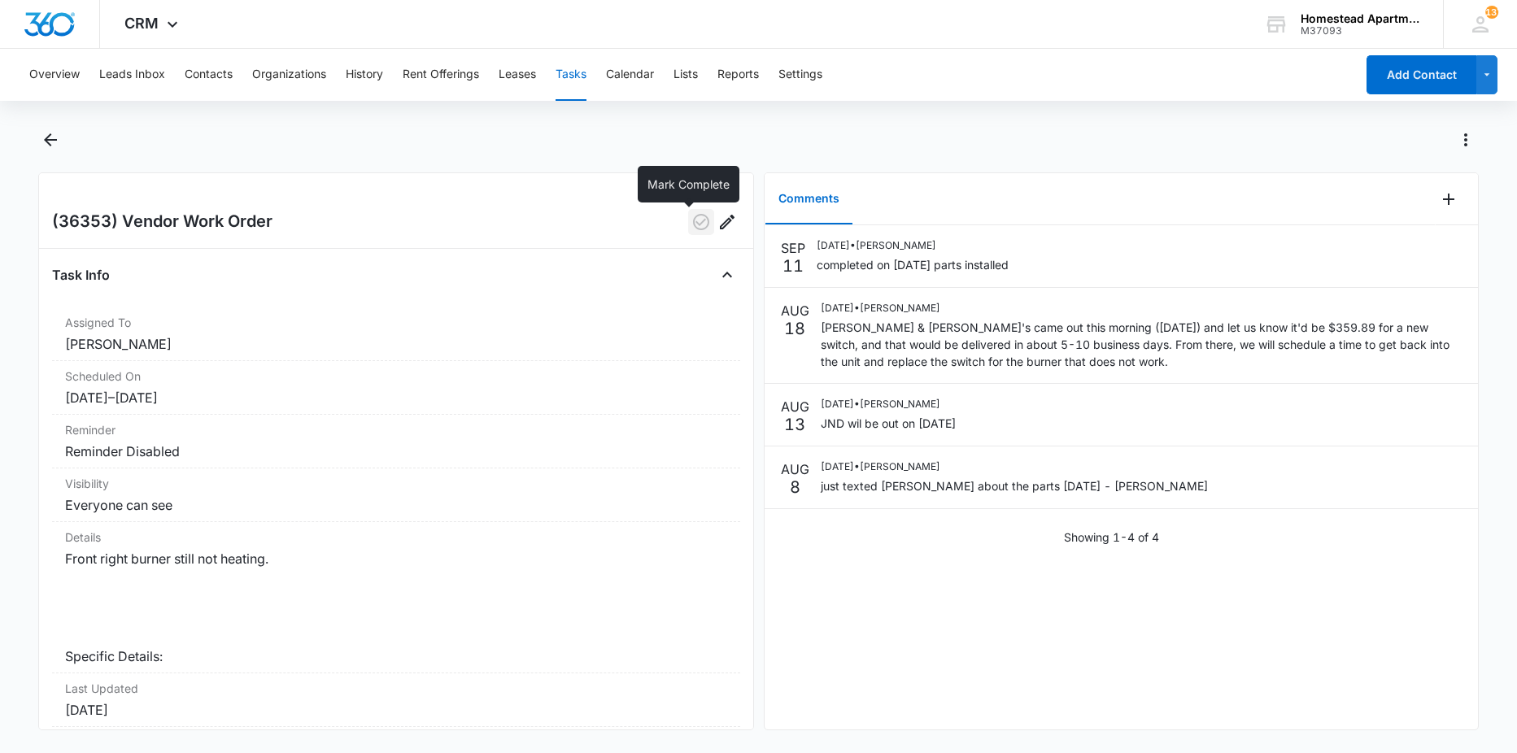
click at [693, 216] on icon "button" at bounding box center [701, 222] width 16 height 16
click at [53, 137] on icon "Back" at bounding box center [51, 140] width 20 height 20
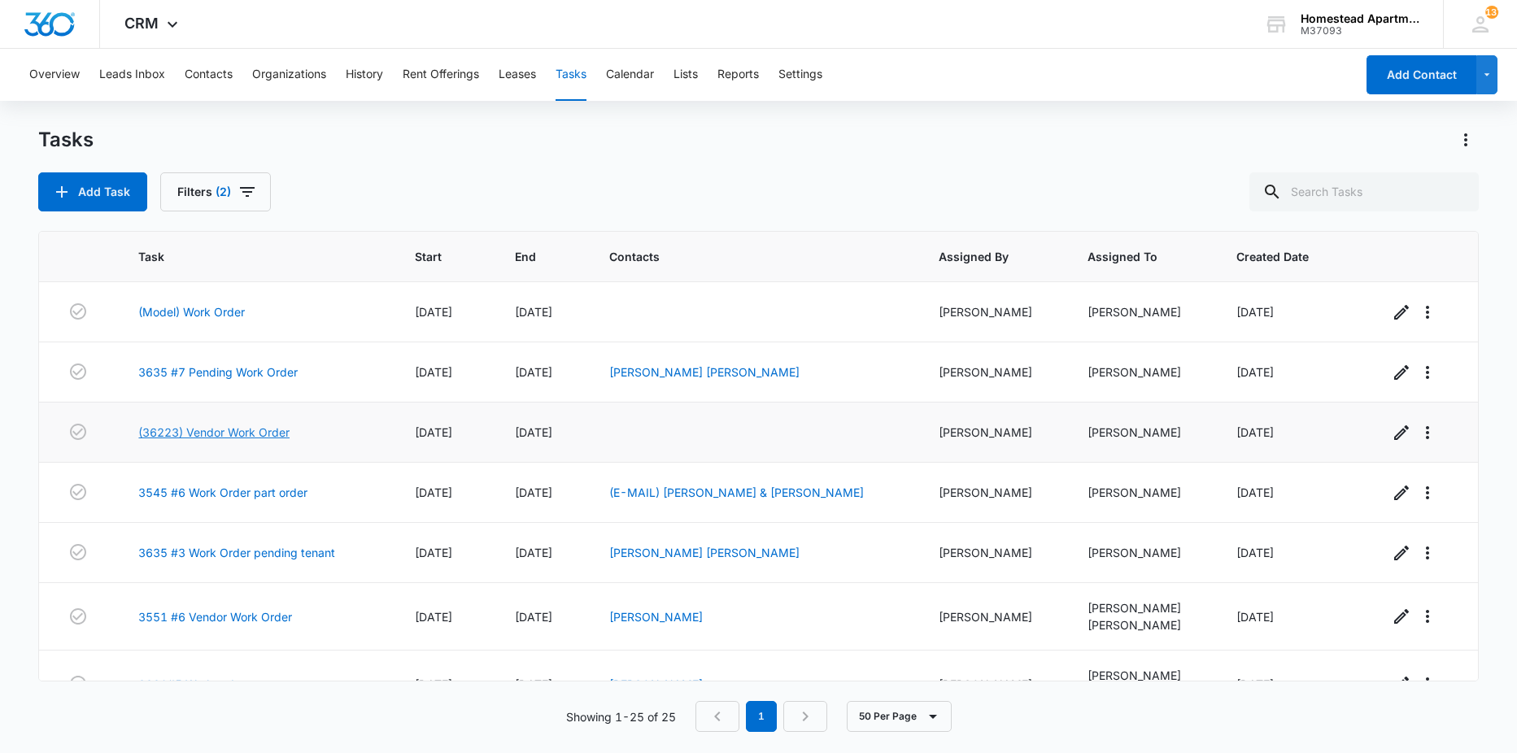
click at [224, 434] on link "(36223) Vendor Work Order" at bounding box center [213, 432] width 151 height 17
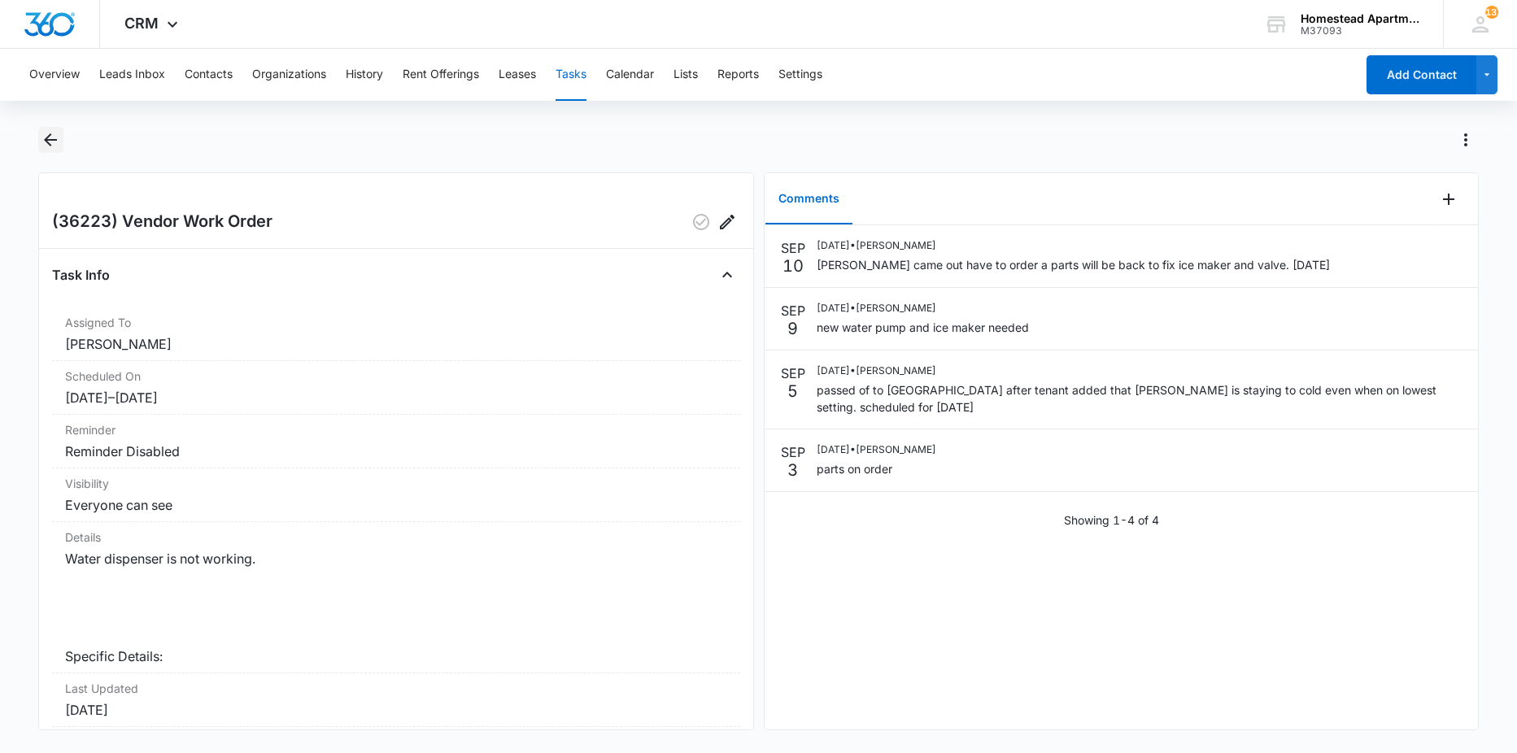
click at [53, 129] on button "Back" at bounding box center [50, 140] width 25 height 26
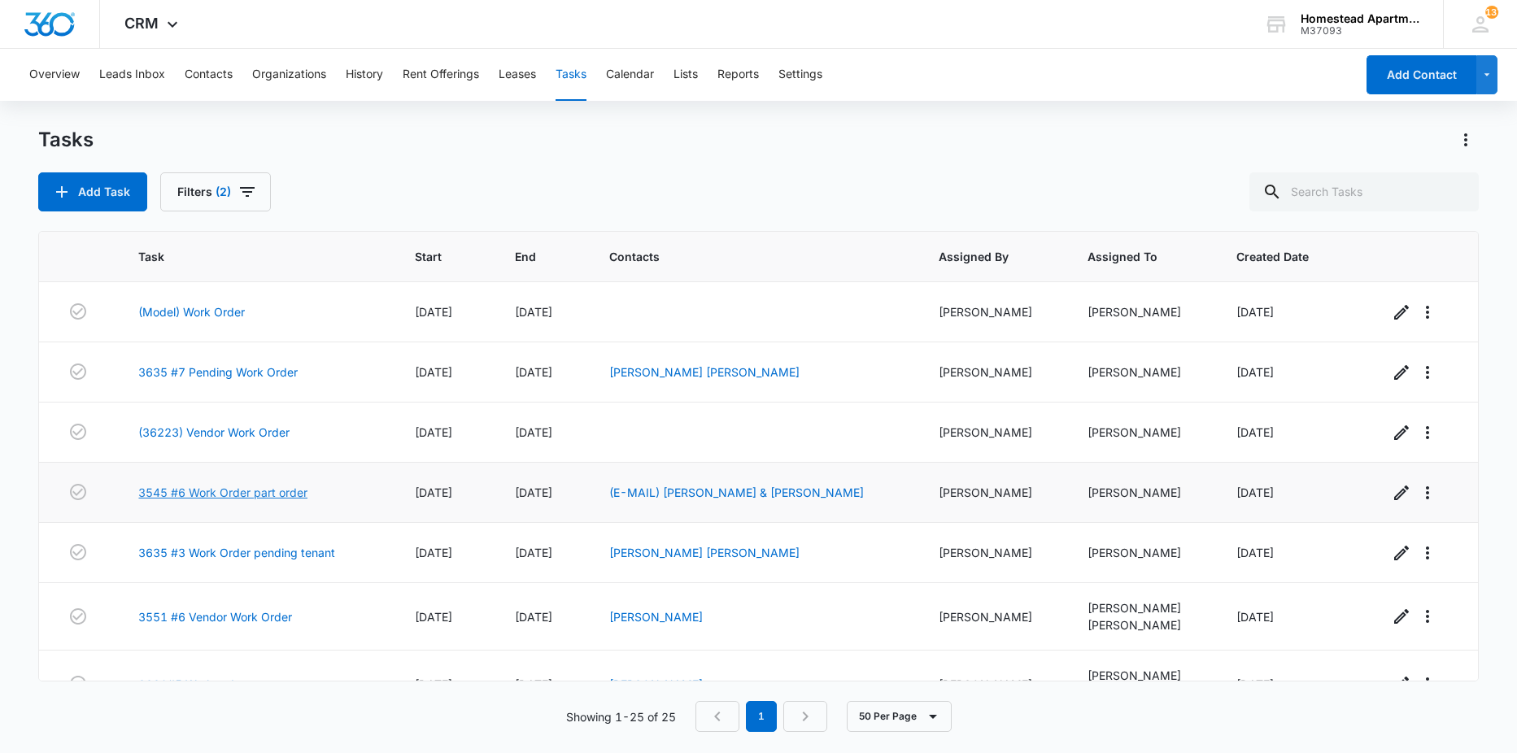
click at [224, 496] on link "3545 #6 Work Order part order" at bounding box center [222, 492] width 169 height 17
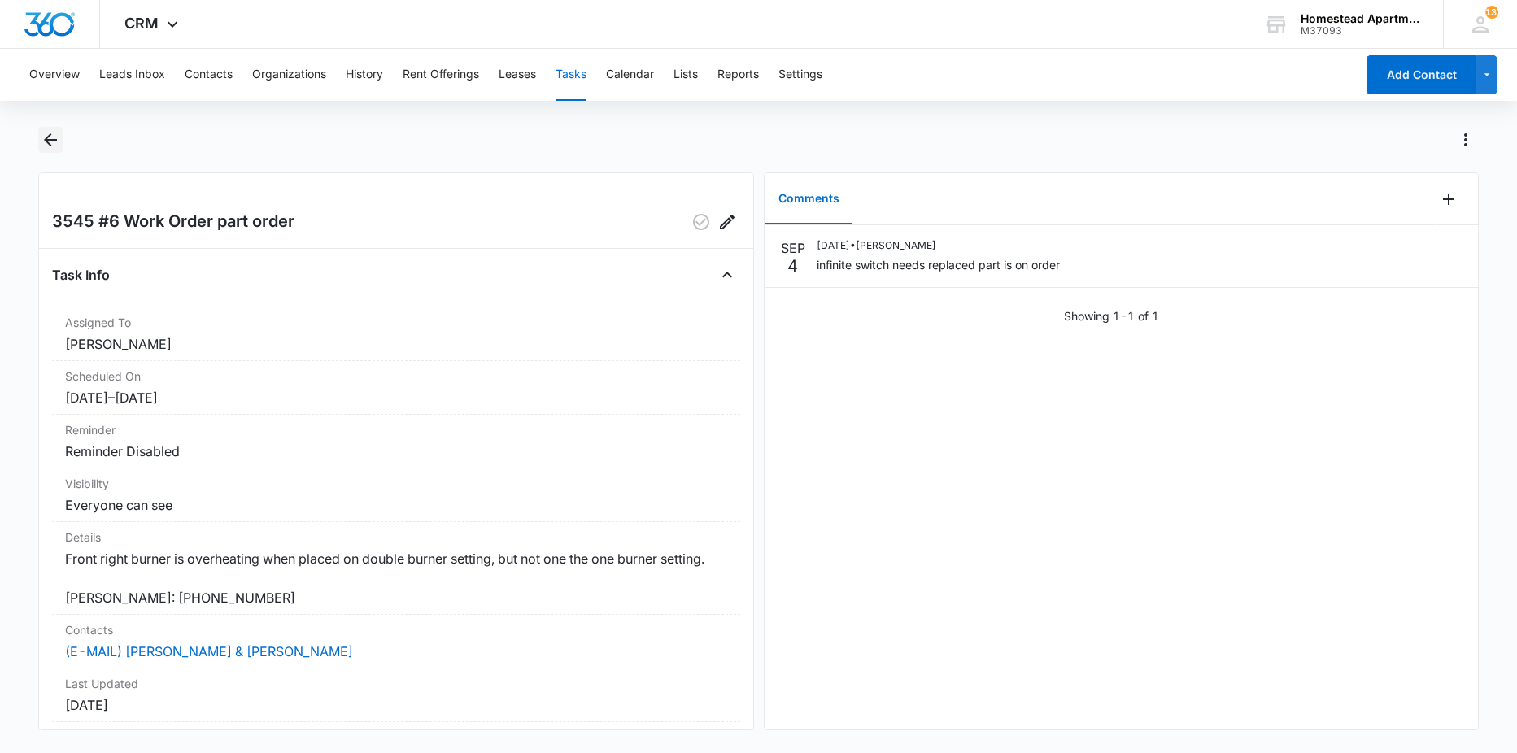
click at [50, 133] on icon "Back" at bounding box center [51, 140] width 20 height 20
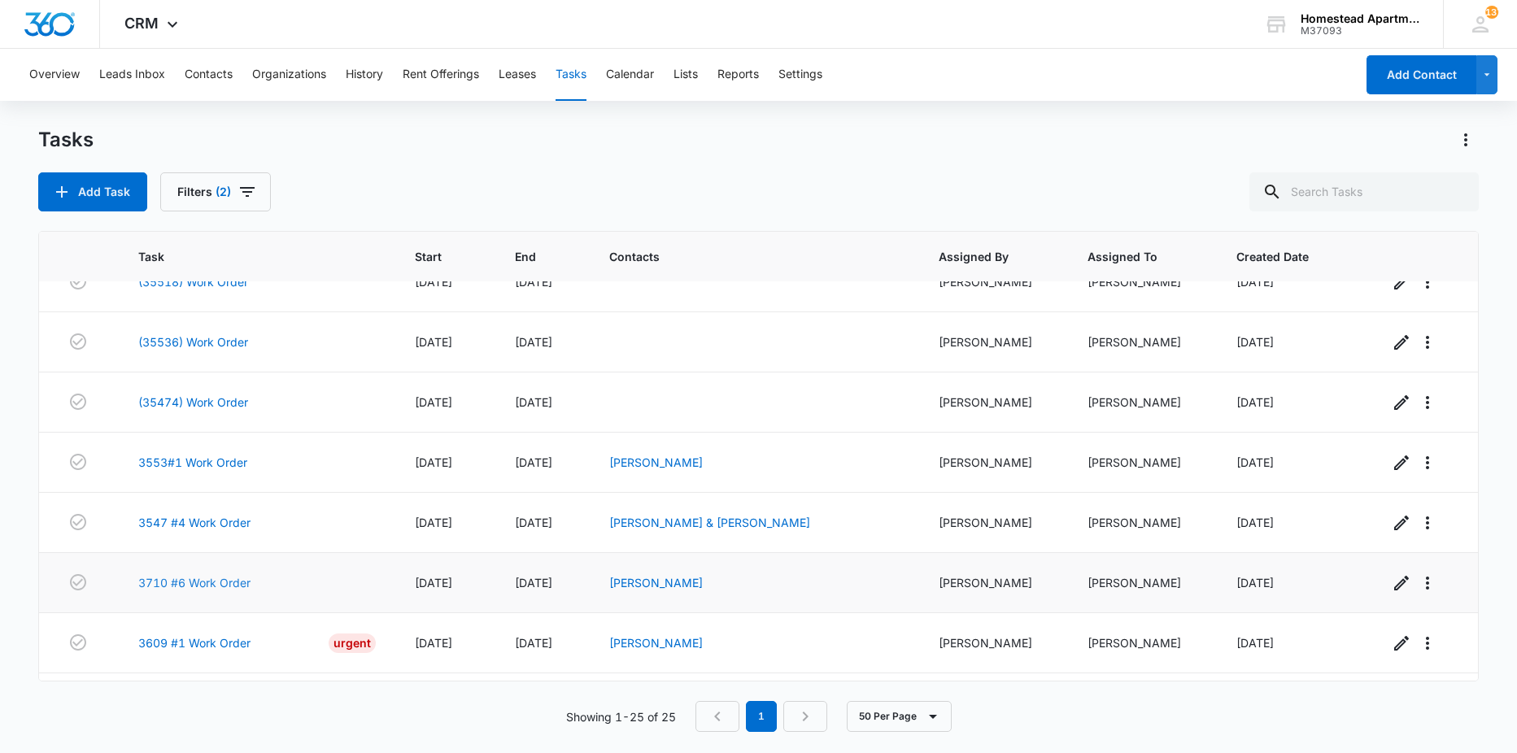
scroll to position [1083, 0]
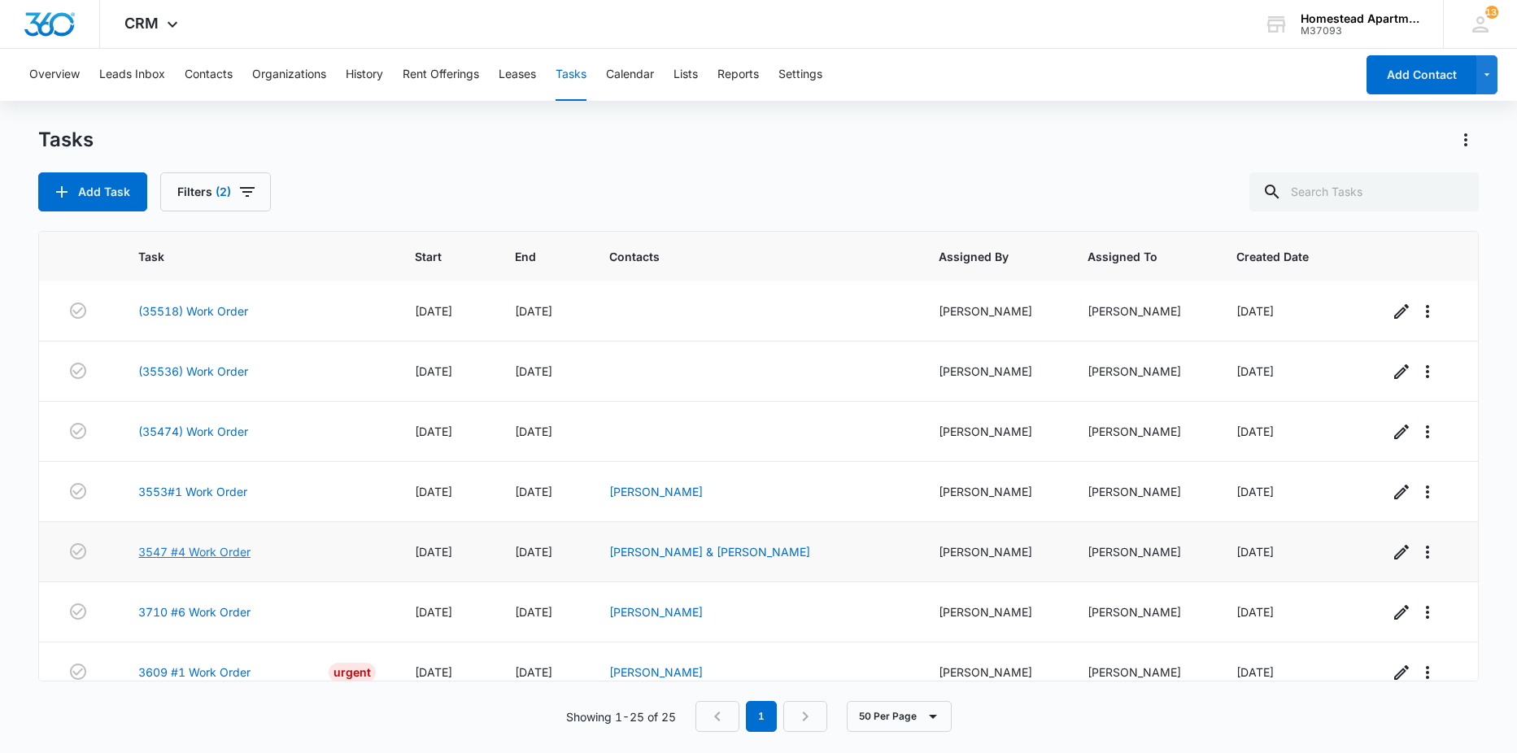
click at [202, 556] on link "3547 #4 Work Order" at bounding box center [194, 551] width 112 height 17
